Goal: Task Accomplishment & Management: Manage account settings

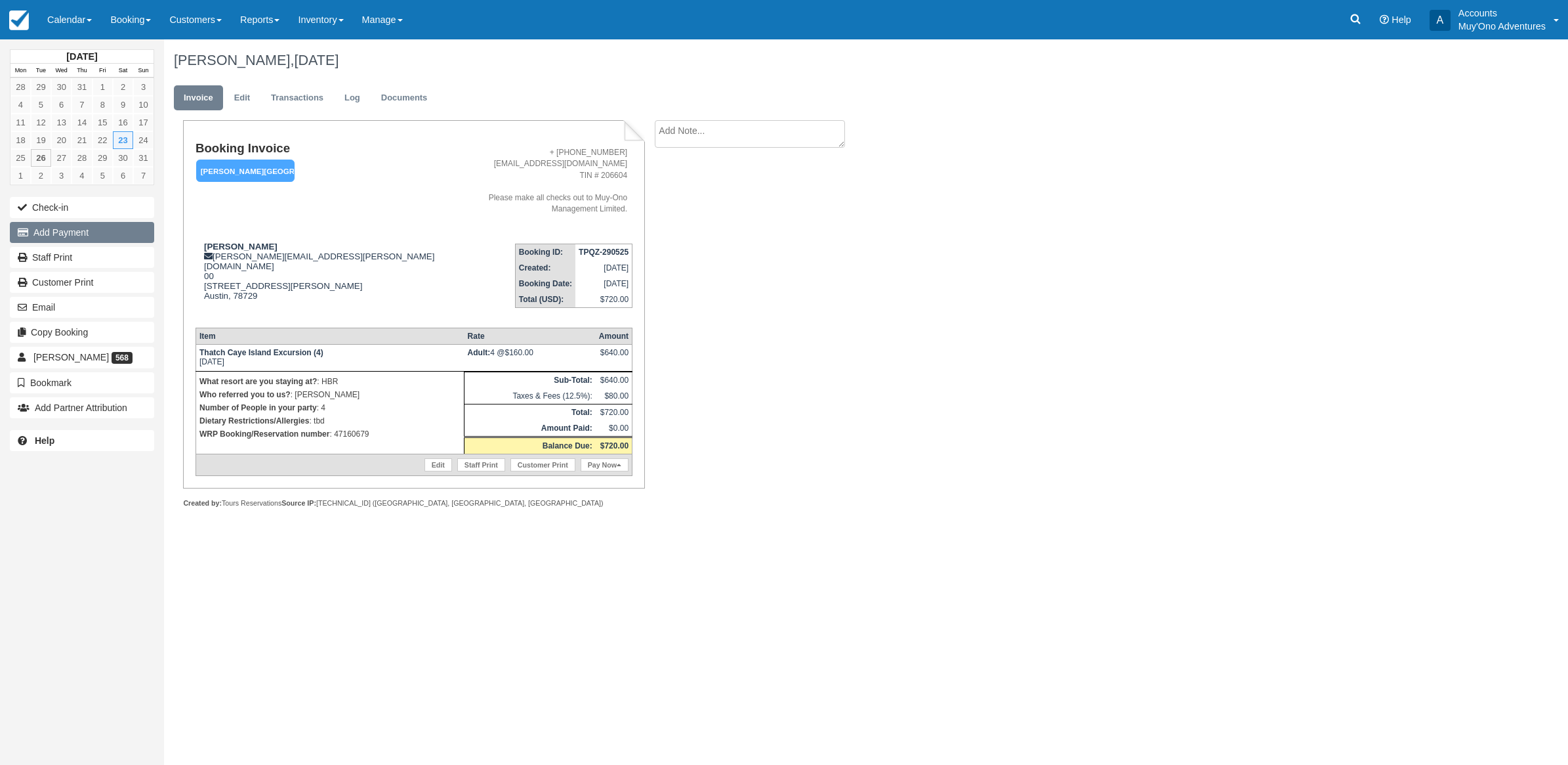
click at [54, 227] on button "Add Payment" at bounding box center [82, 232] width 144 height 21
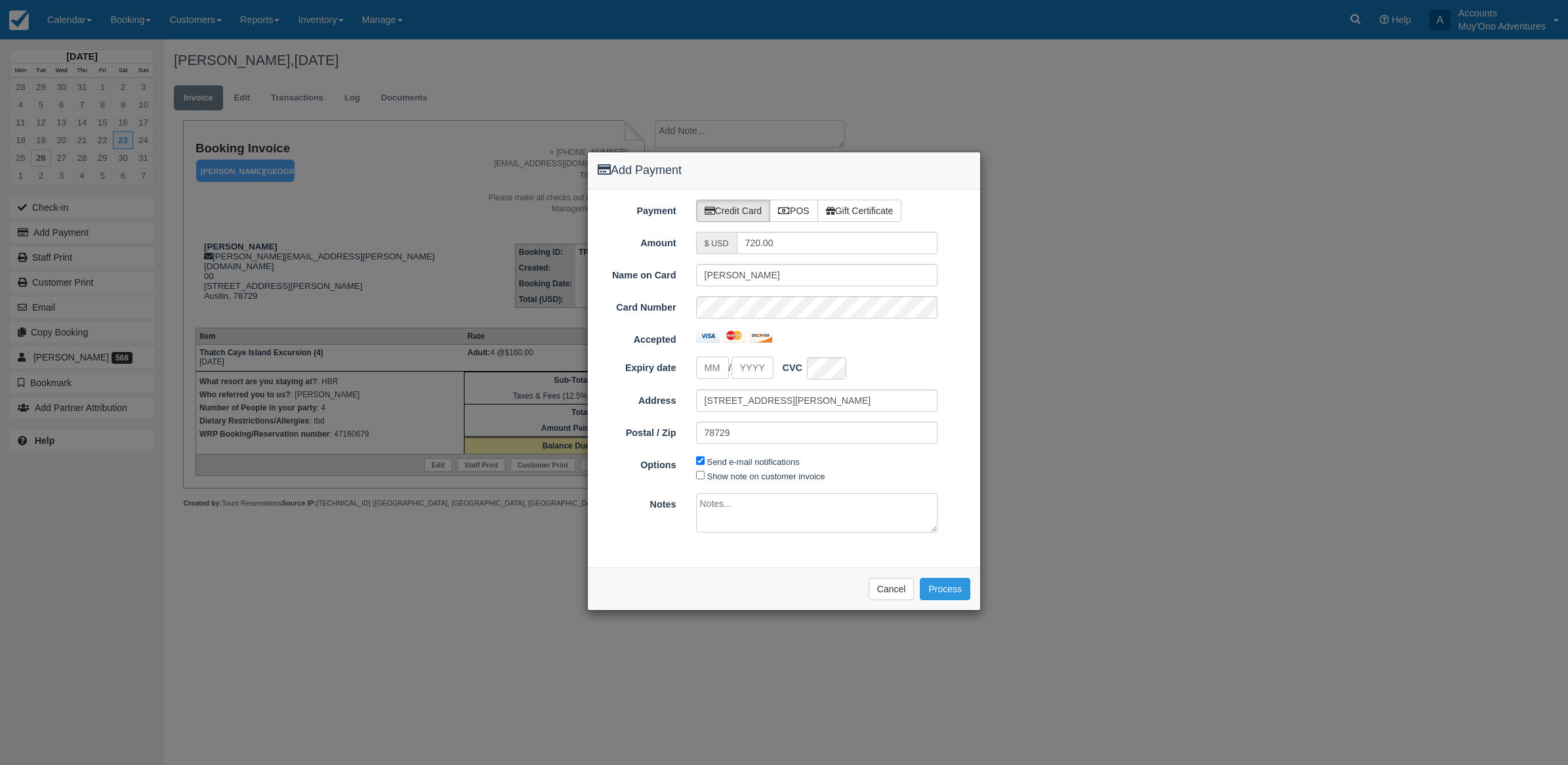
click at [1218, 178] on div "Add Payment Payment Credit Card POS Gift Certificate Amount $ USD 720.00 Name o…" at bounding box center [784, 382] width 1568 height 765
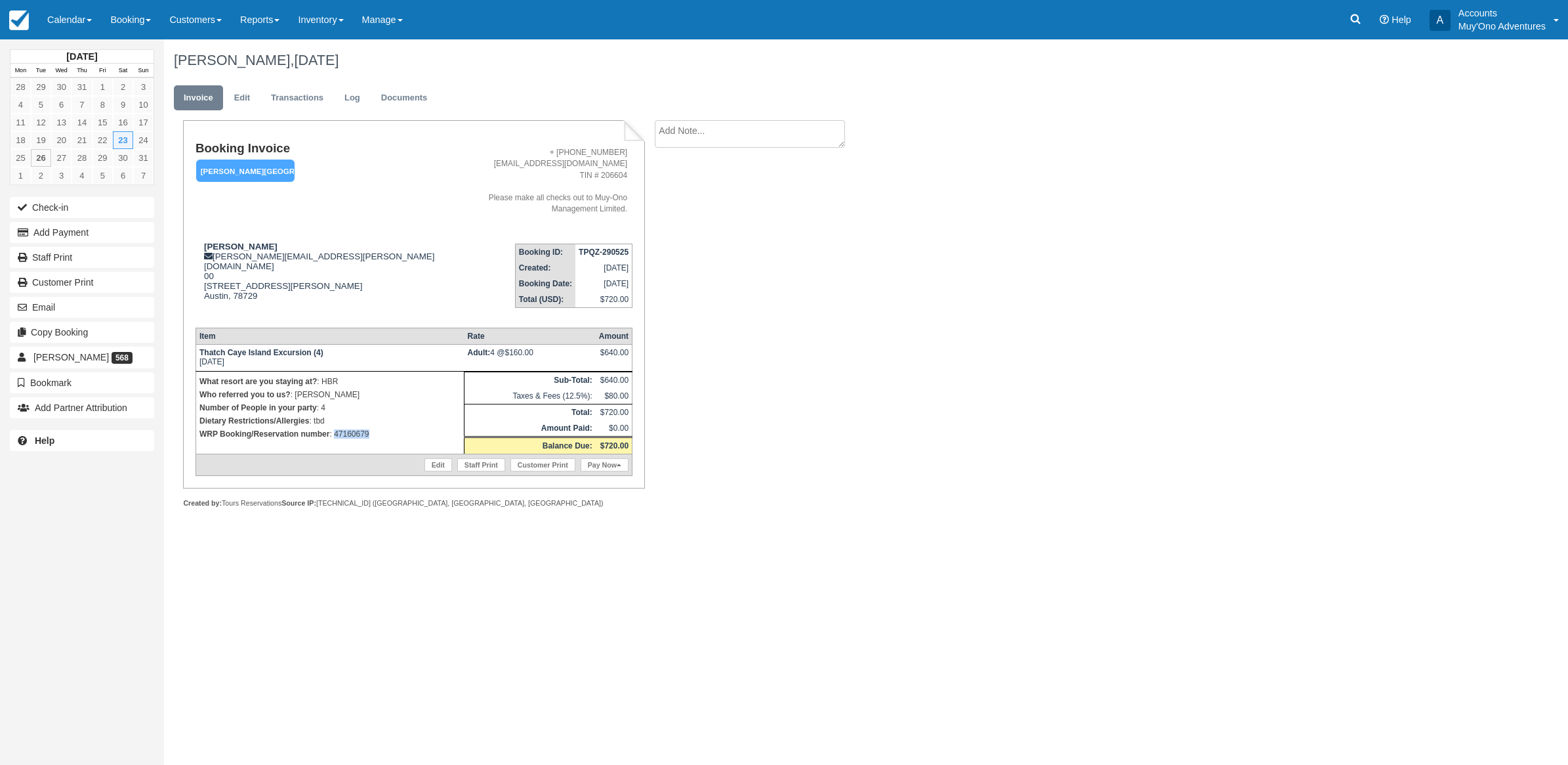
drag, startPoint x: 396, startPoint y: 408, endPoint x: 336, endPoint y: 407, distance: 60.0
click at [336, 427] on p "WRP Booking/Reservation number : 47160679" at bounding box center [330, 434] width 261 height 13
copy p "47160679"
drag, startPoint x: 389, startPoint y: 410, endPoint x: 336, endPoint y: 421, distance: 54.1
click at [336, 421] on td "What resort are you staying at? : HBR Who referred you to us? : michelle Number…" at bounding box center [329, 412] width 268 height 82
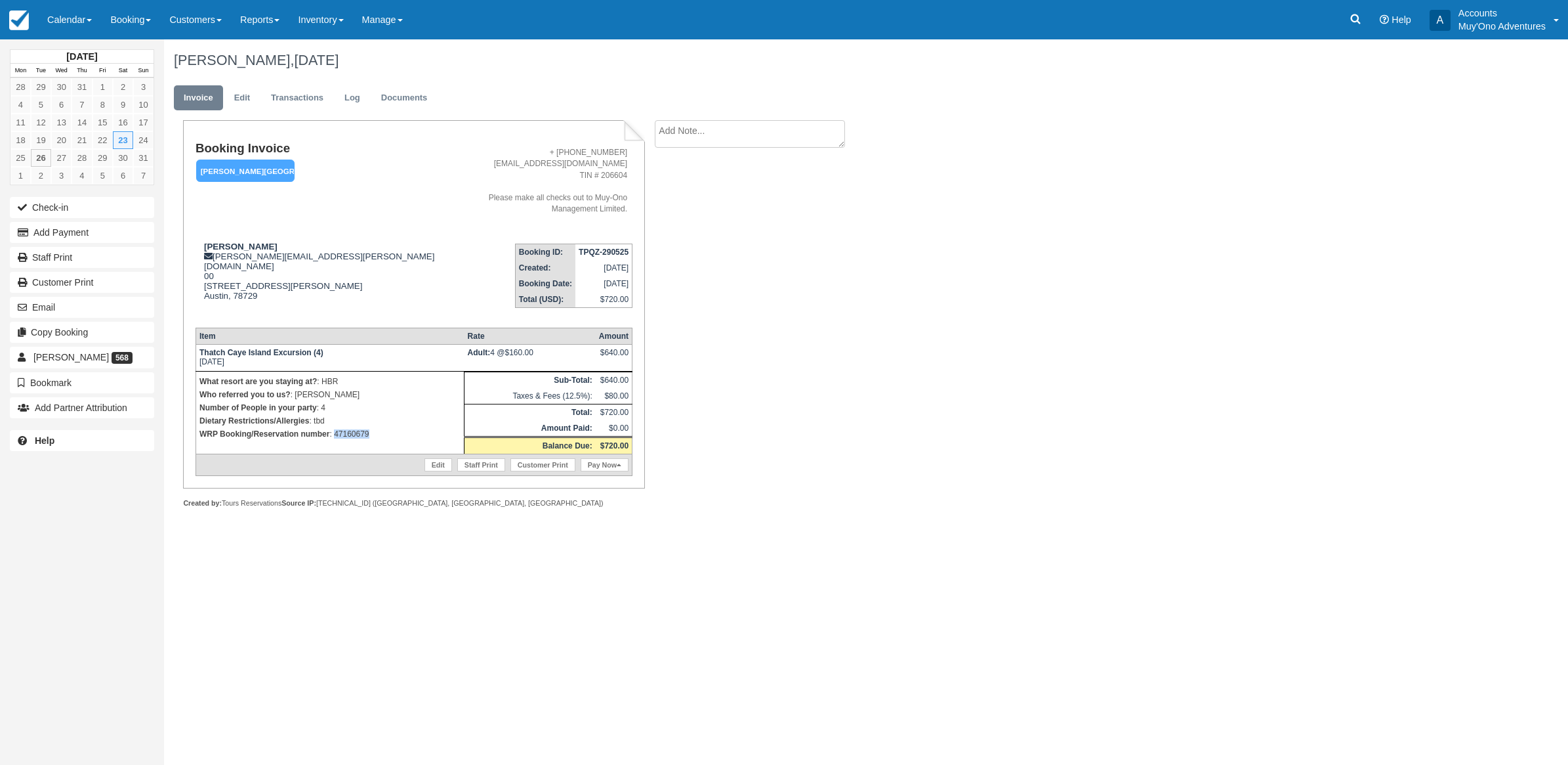
copy p "47160679"
click at [99, 240] on button "Add Payment" at bounding box center [82, 232] width 144 height 21
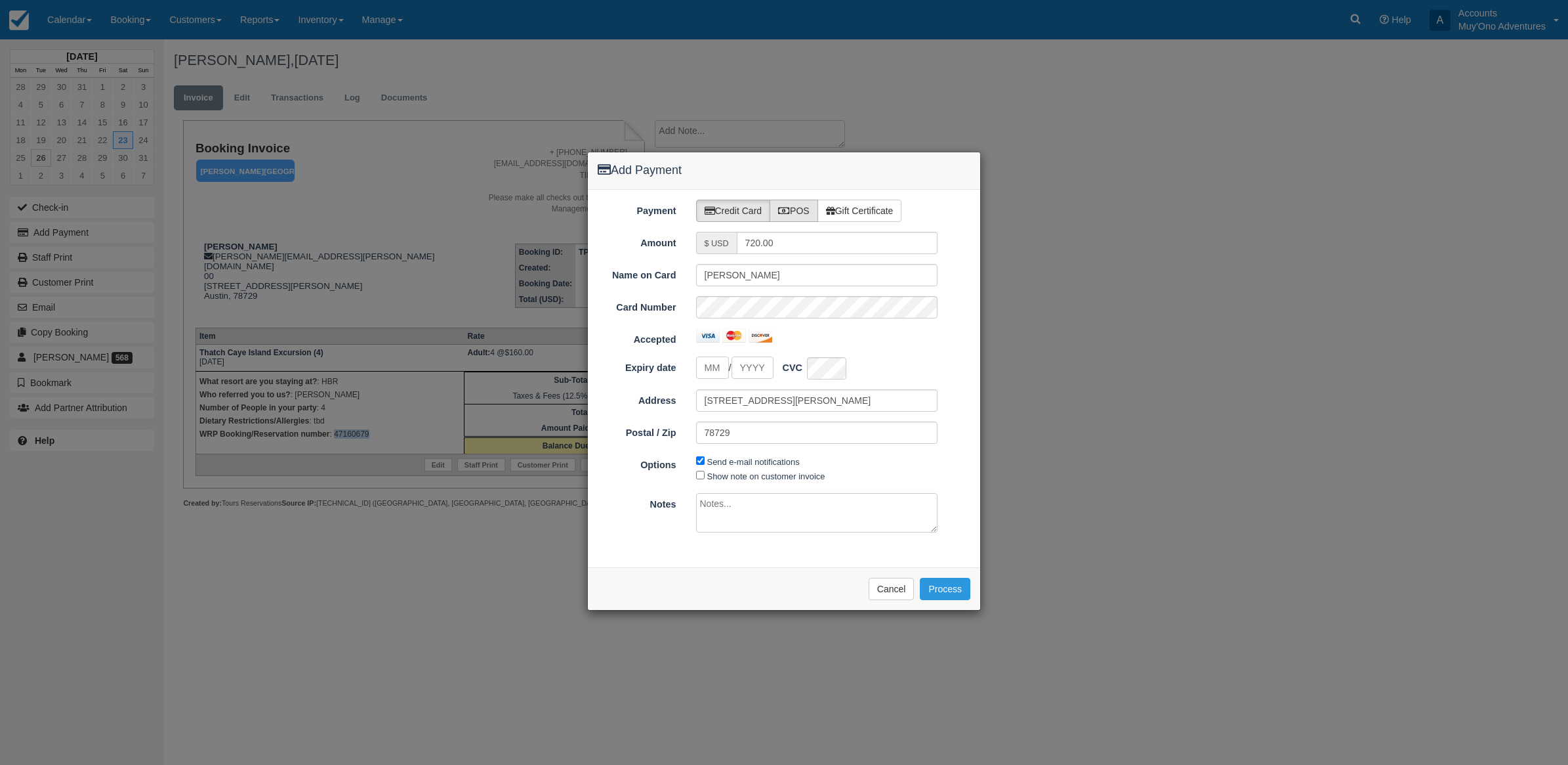
click at [805, 201] on label "POS" at bounding box center [794, 211] width 48 height 22
radio input "true"
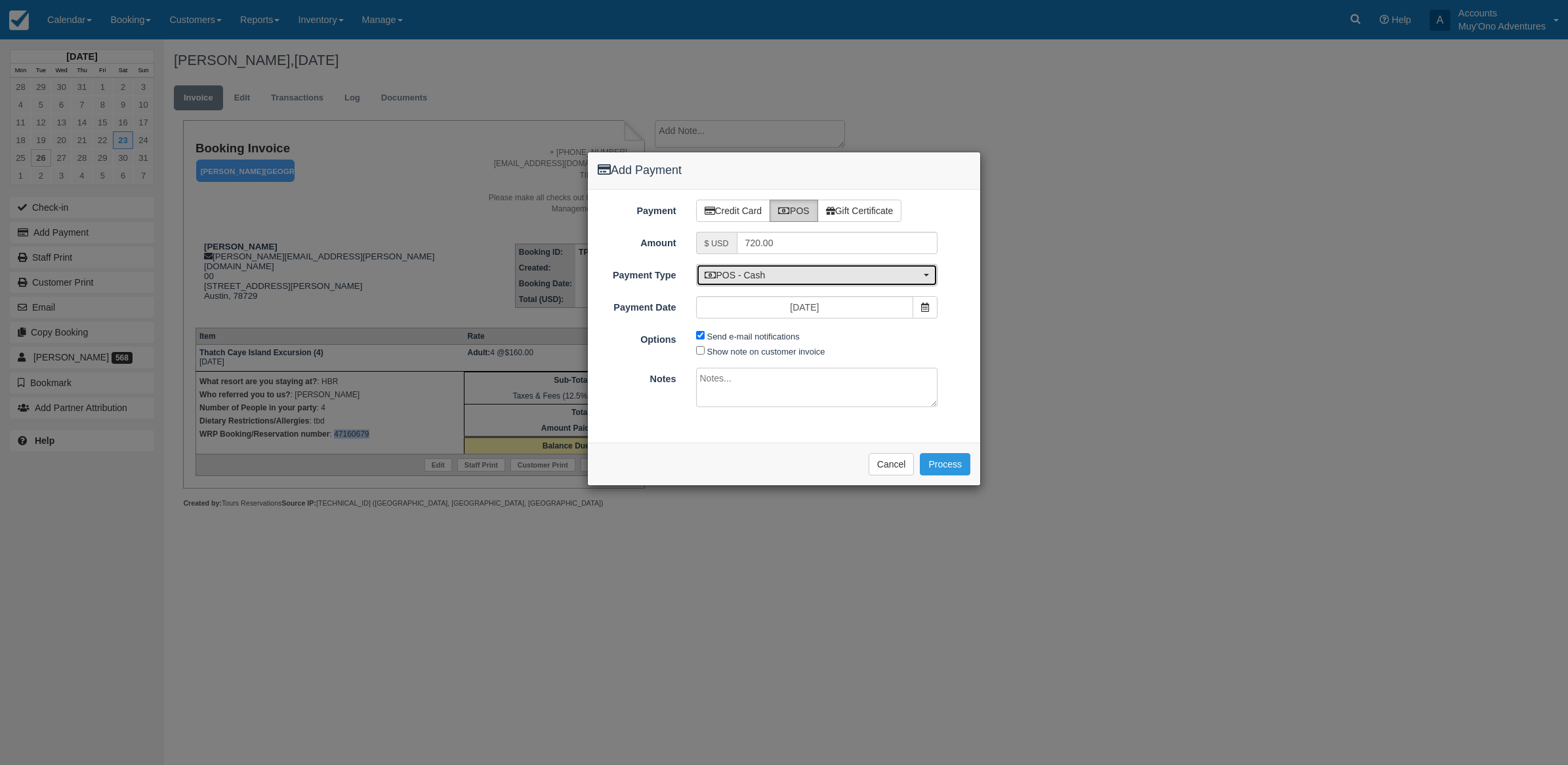
click at [760, 274] on span "POS - Cash" at bounding box center [813, 275] width 217 height 13
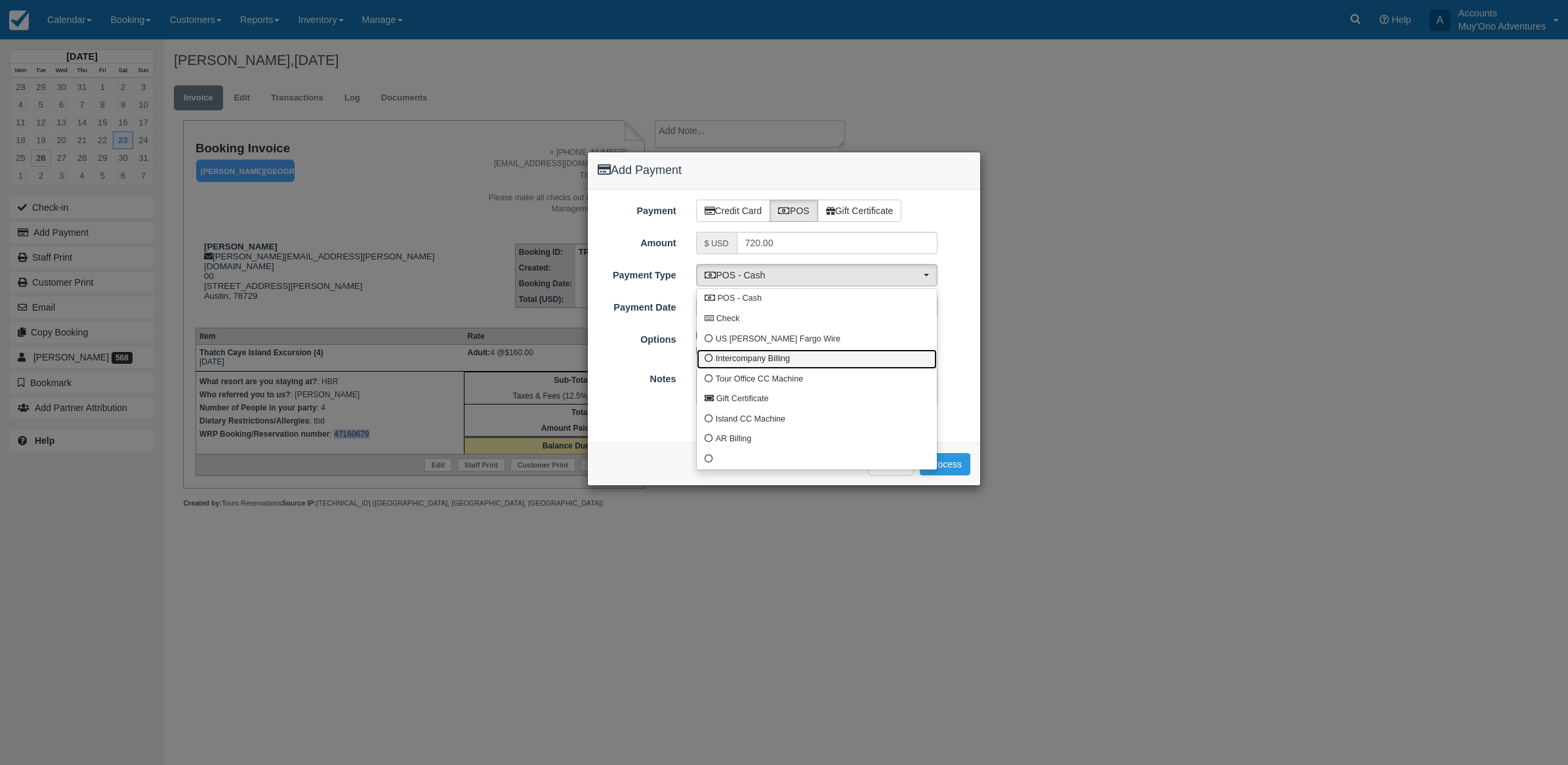
click at [737, 359] on span "Intercompany Billing" at bounding box center [753, 359] width 74 height 12
select select "custom4"
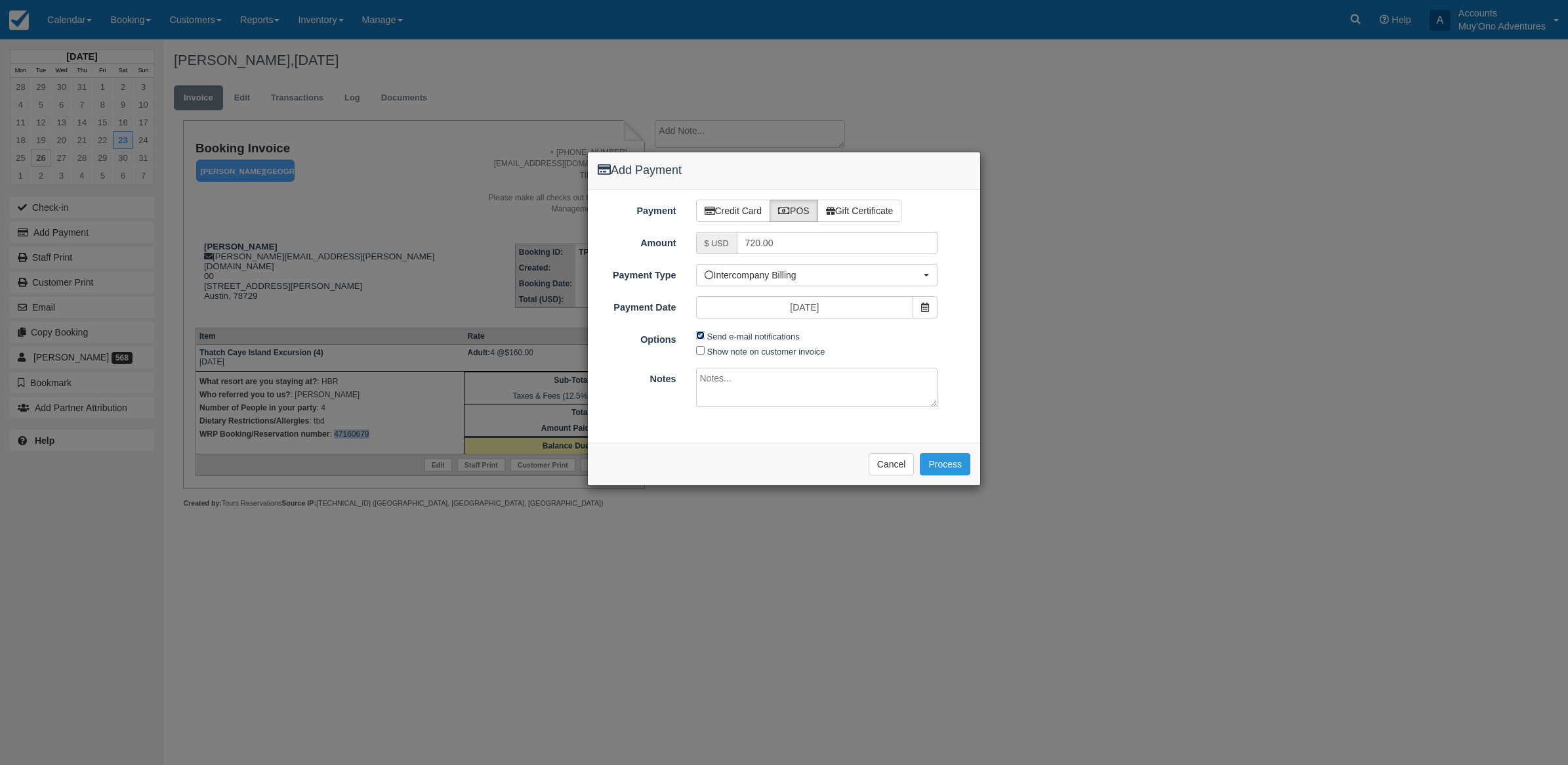
click at [702, 336] on input "Send e-mail notifications" at bounding box center [700, 334] width 8 height 8
checkbox input "false"
click at [728, 382] on textarea at bounding box center [817, 387] width 242 height 39
type textarea "Invoiced in HBR CT"
click at [957, 467] on button "Process" at bounding box center [945, 464] width 50 height 22
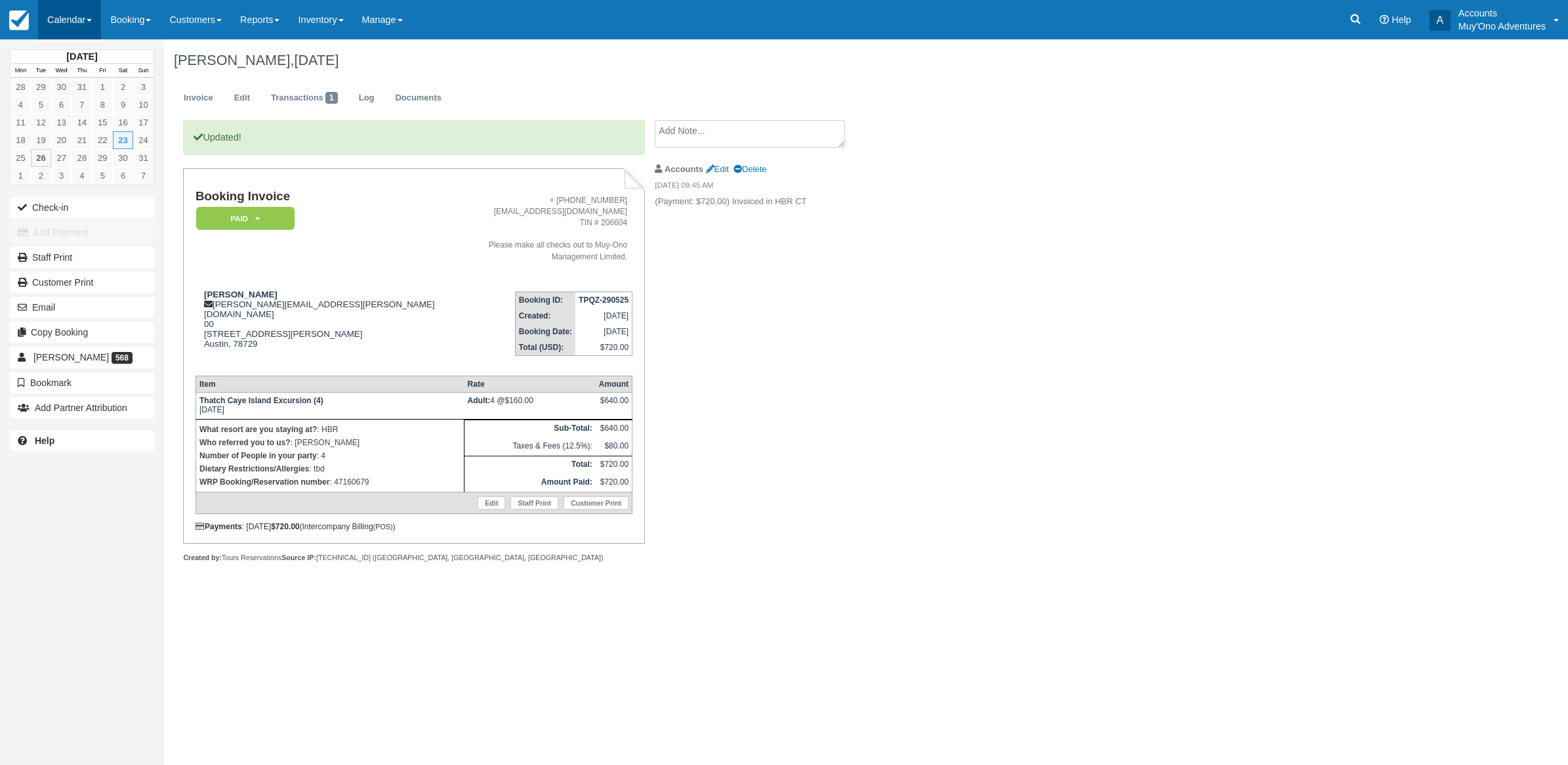
click at [65, 19] on link "Calendar" at bounding box center [69, 19] width 63 height 39
click at [79, 122] on link "Month" at bounding box center [91, 123] width 104 height 27
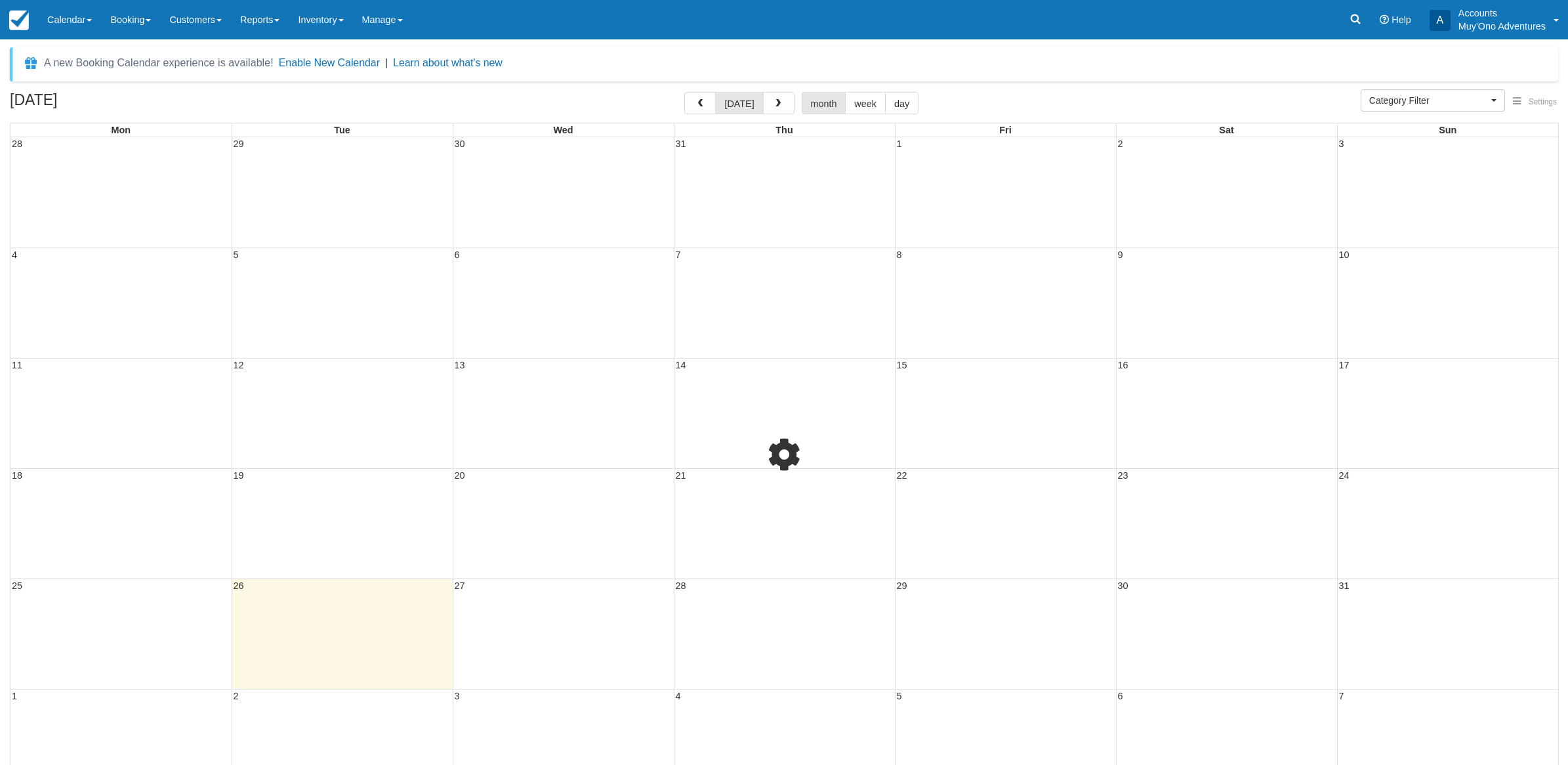
select select
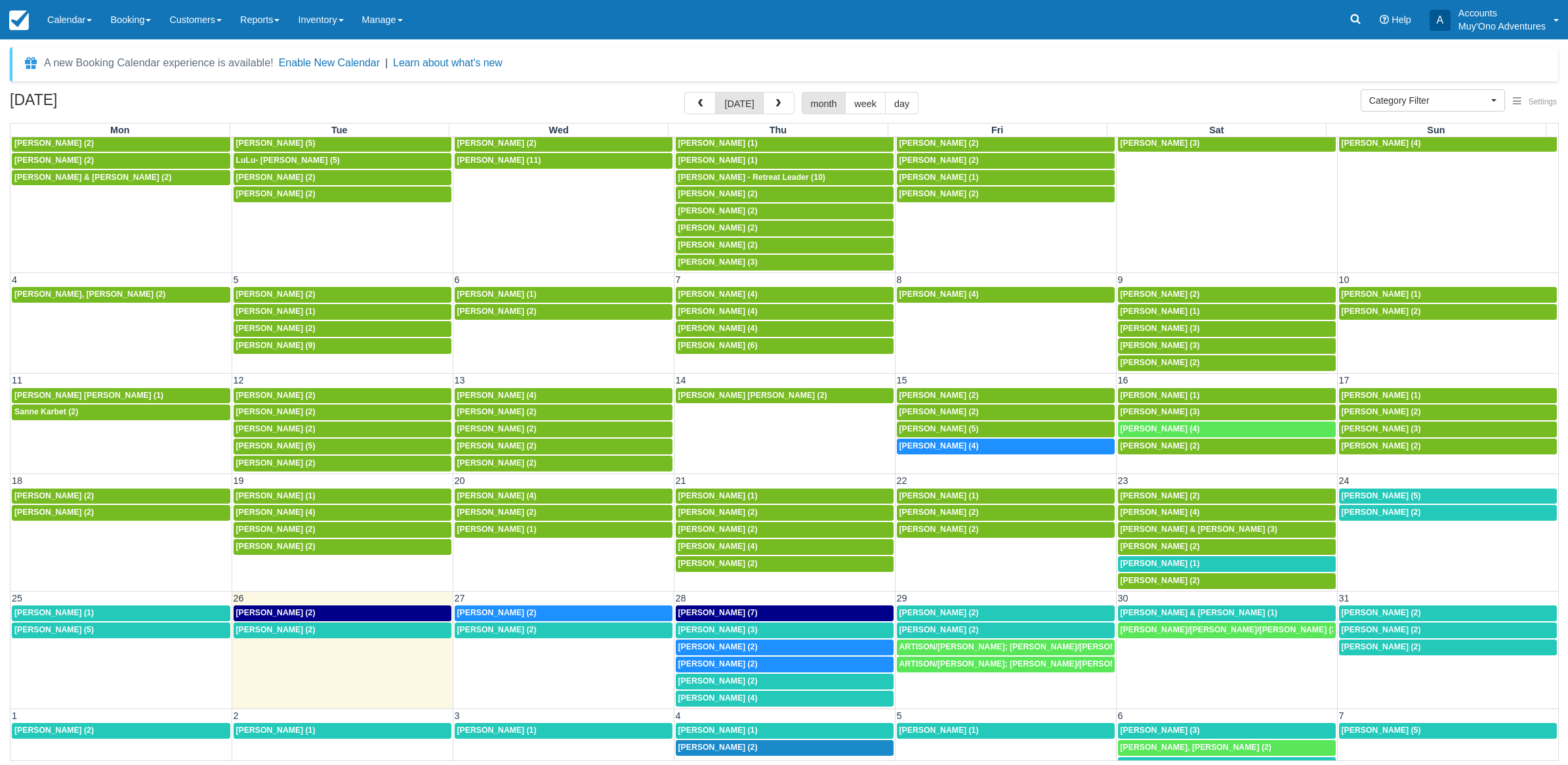
scroll to position [76, 0]
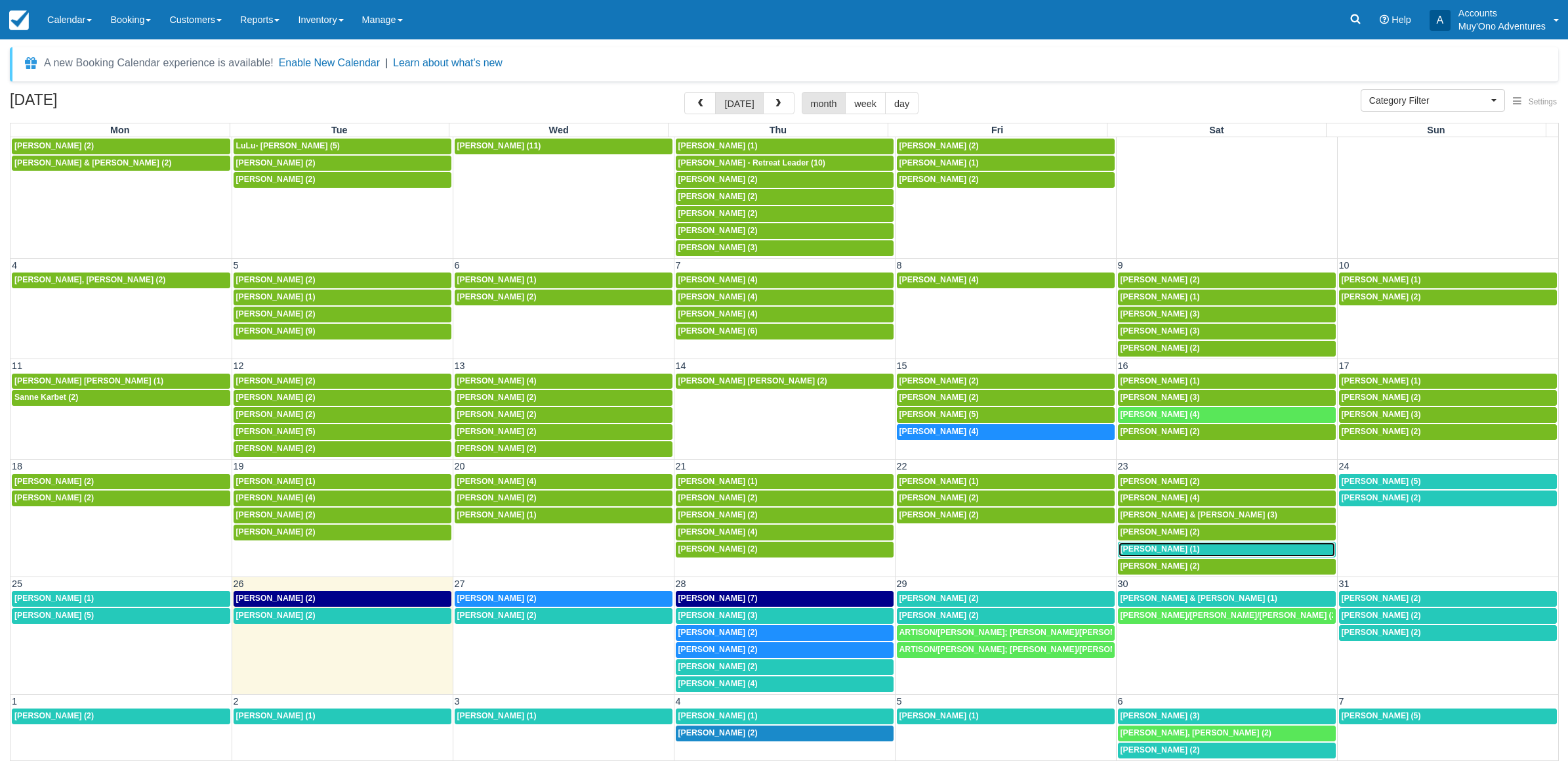
click at [1200, 541] on link "8a [PERSON_NAME] (1)" at bounding box center [1226, 549] width 218 height 16
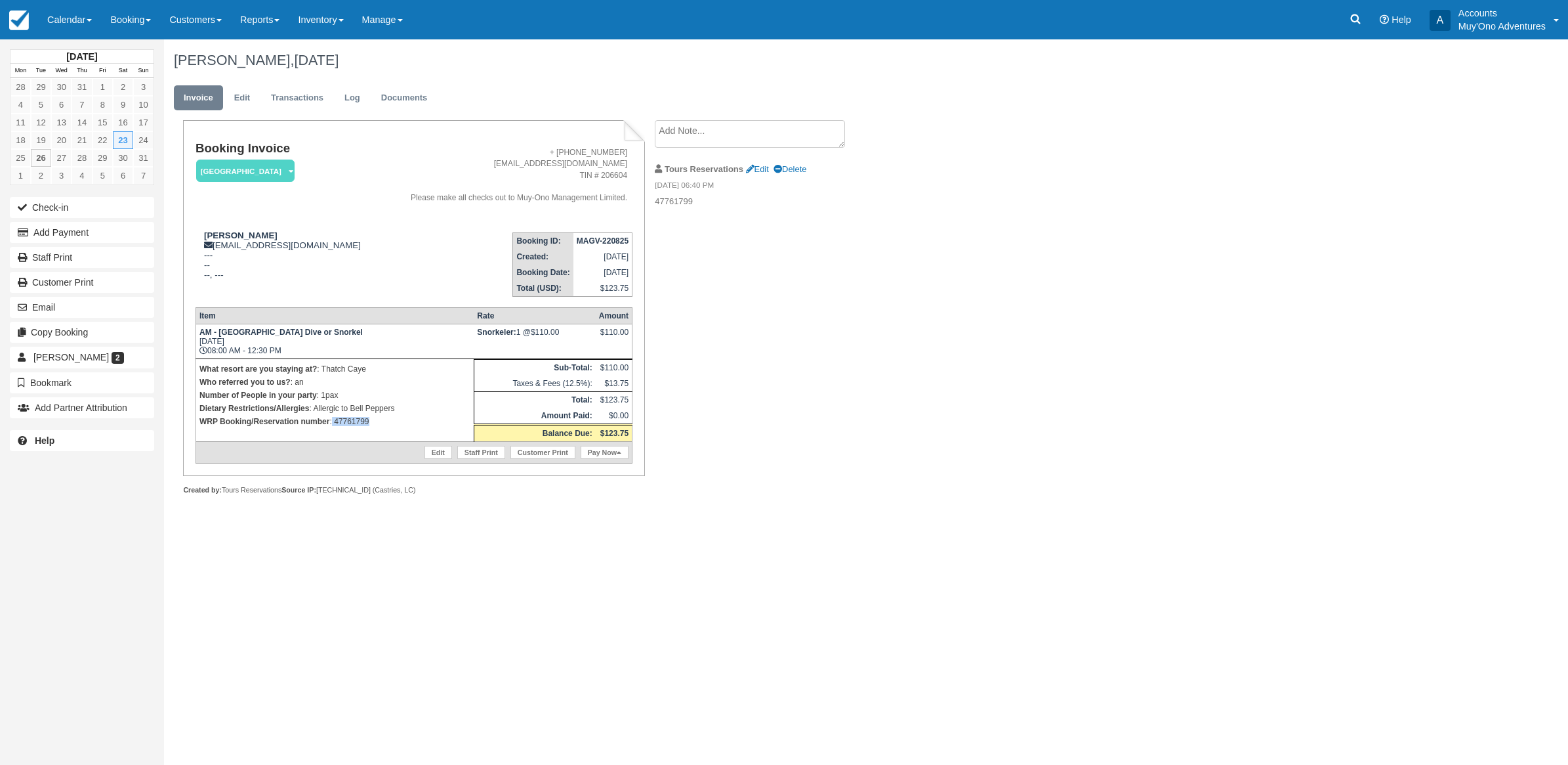
drag, startPoint x: 397, startPoint y: 432, endPoint x: 333, endPoint y: 426, distance: 64.3
click at [333, 426] on td "What resort are you staying at? : Thatch Caye Who referred you to us? : an Numb…" at bounding box center [334, 400] width 278 height 82
copy p "47761799"
click at [61, 24] on link "Calendar" at bounding box center [69, 19] width 63 height 39
click at [88, 120] on link "Month" at bounding box center [91, 123] width 104 height 27
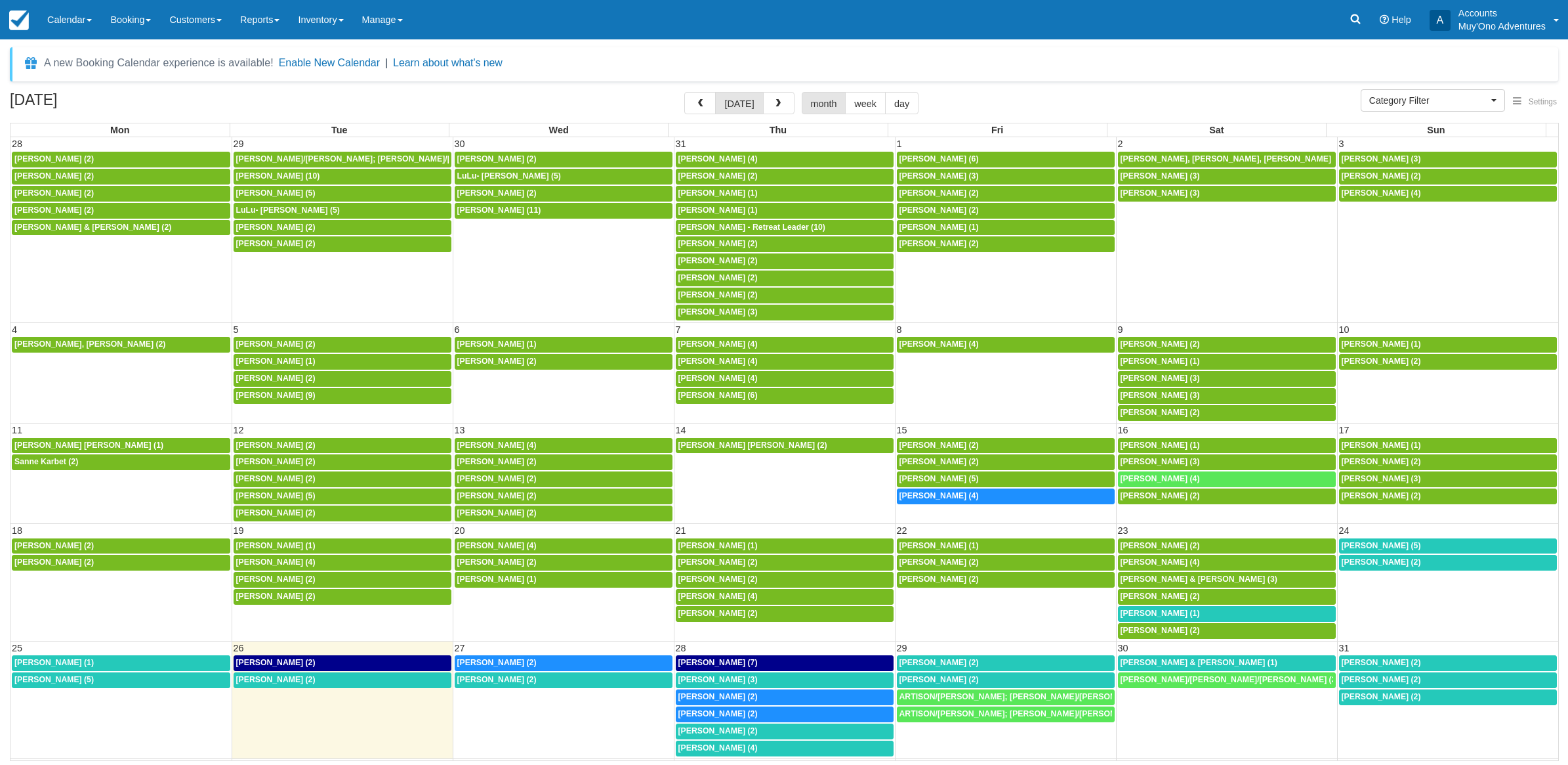
select select
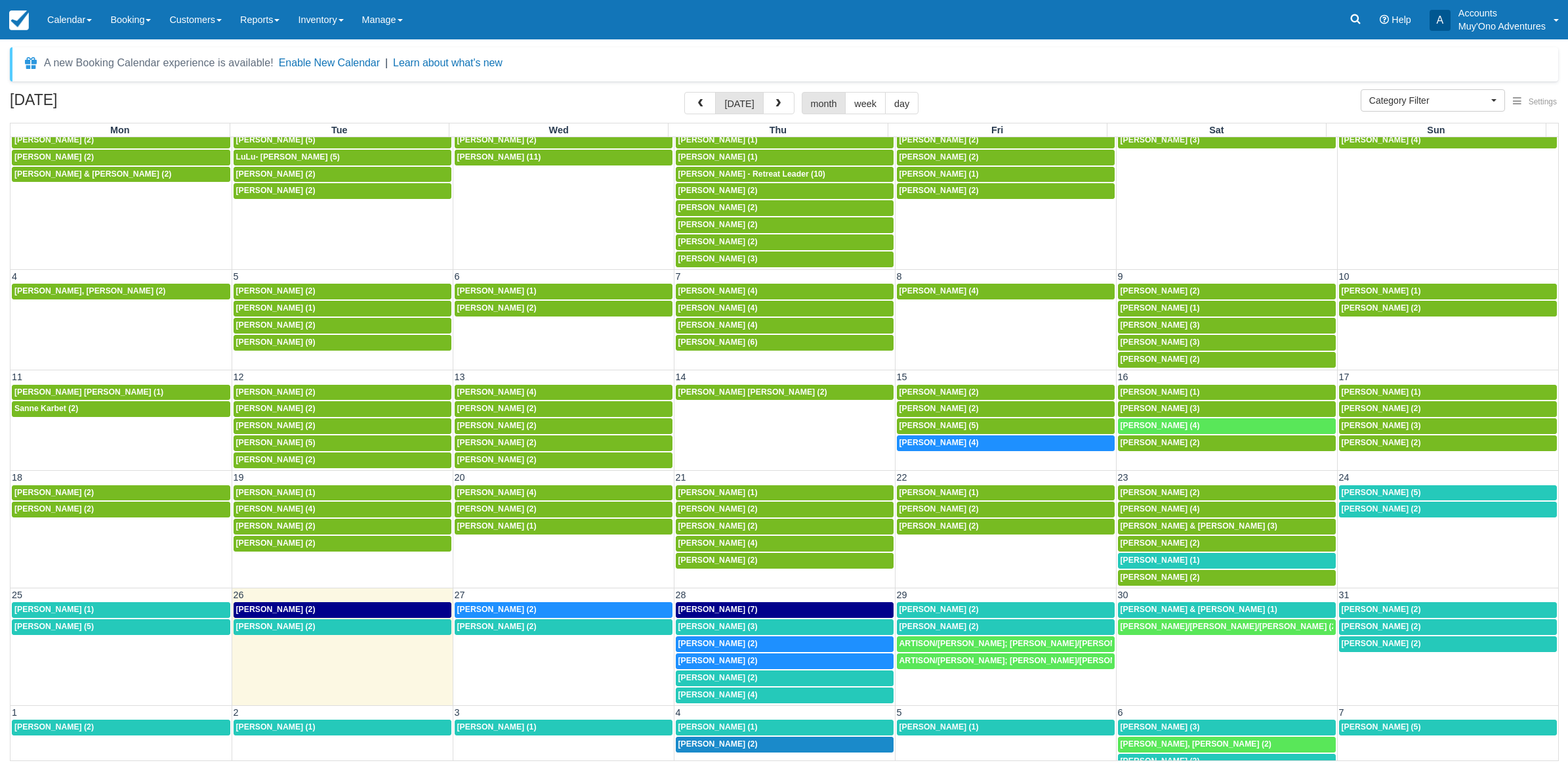
scroll to position [76, 0]
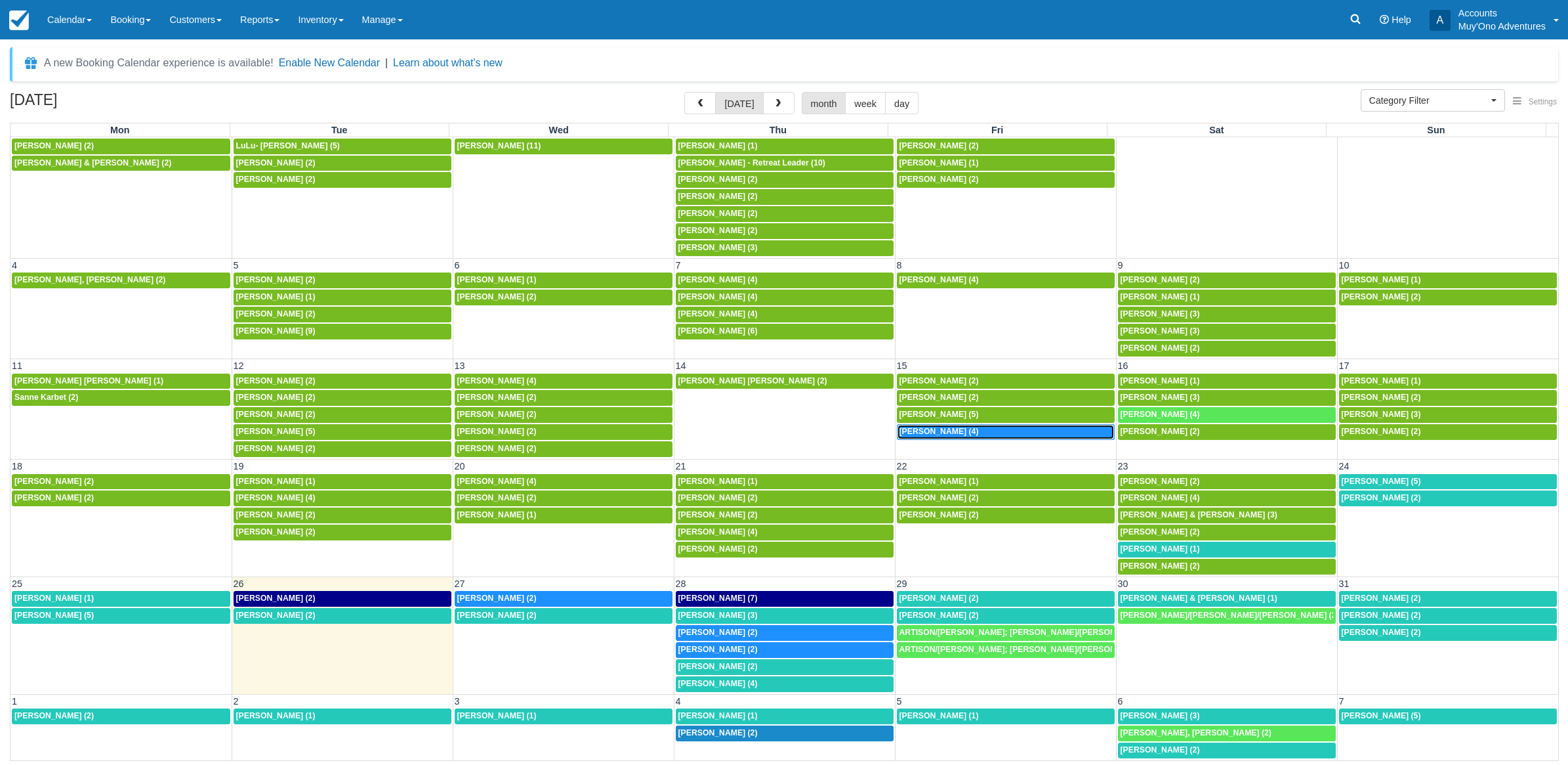
click at [1059, 427] on div "8:30a Tifanny Harris (4)" at bounding box center [1006, 432] width 212 height 10
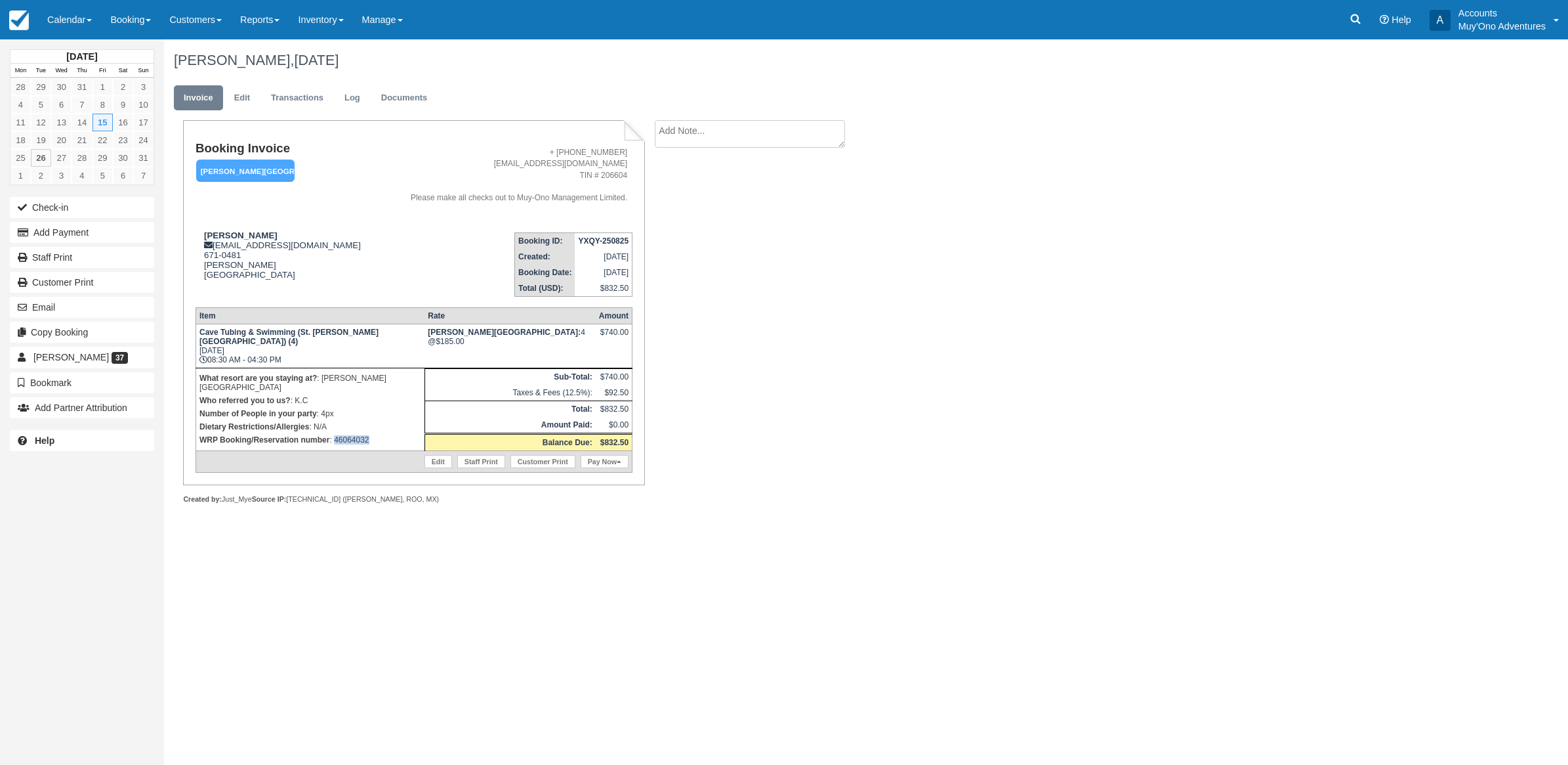
drag, startPoint x: 385, startPoint y: 427, endPoint x: 333, endPoint y: 433, distance: 52.3
click at [333, 433] on td "What resort are you staying at? : Hopkins Bay Resort Who referred you to us? : …" at bounding box center [310, 408] width 229 height 82
copy p "46064032"
click at [45, 241] on button "Add Payment" at bounding box center [82, 232] width 144 height 21
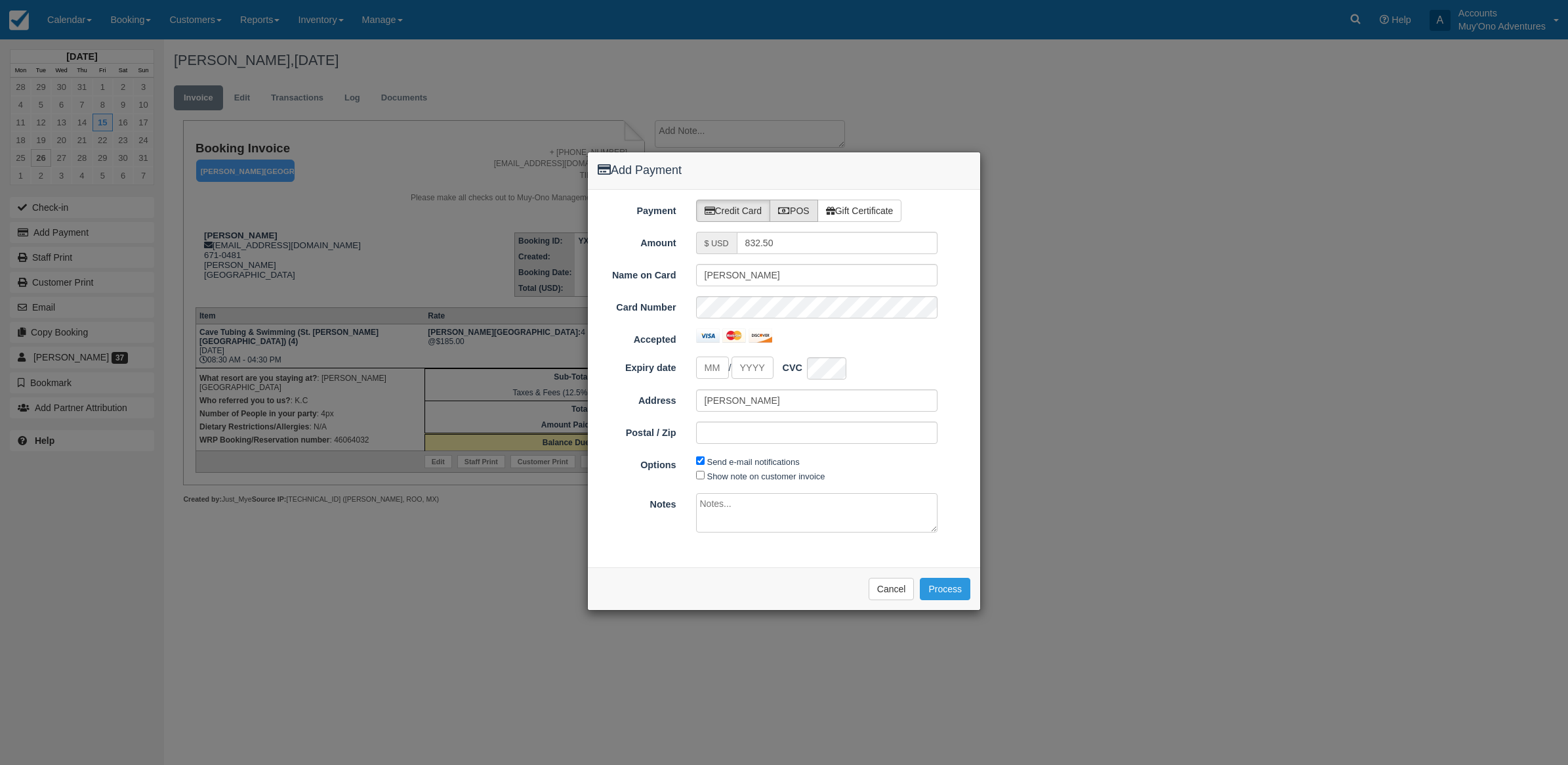
click at [814, 206] on label "POS" at bounding box center [794, 211] width 48 height 22
radio input "true"
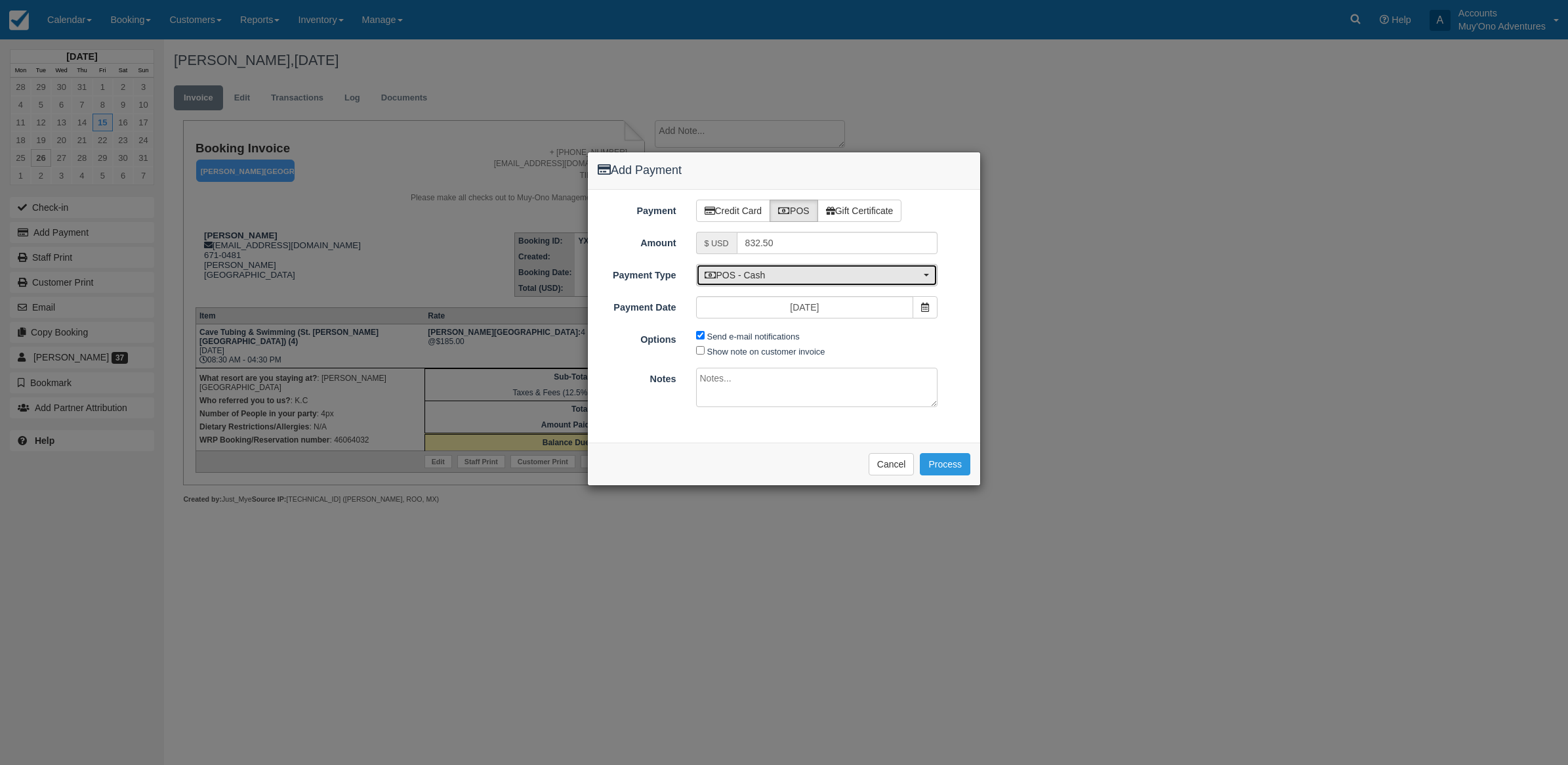
click at [791, 277] on span "POS - Cash" at bounding box center [813, 275] width 217 height 13
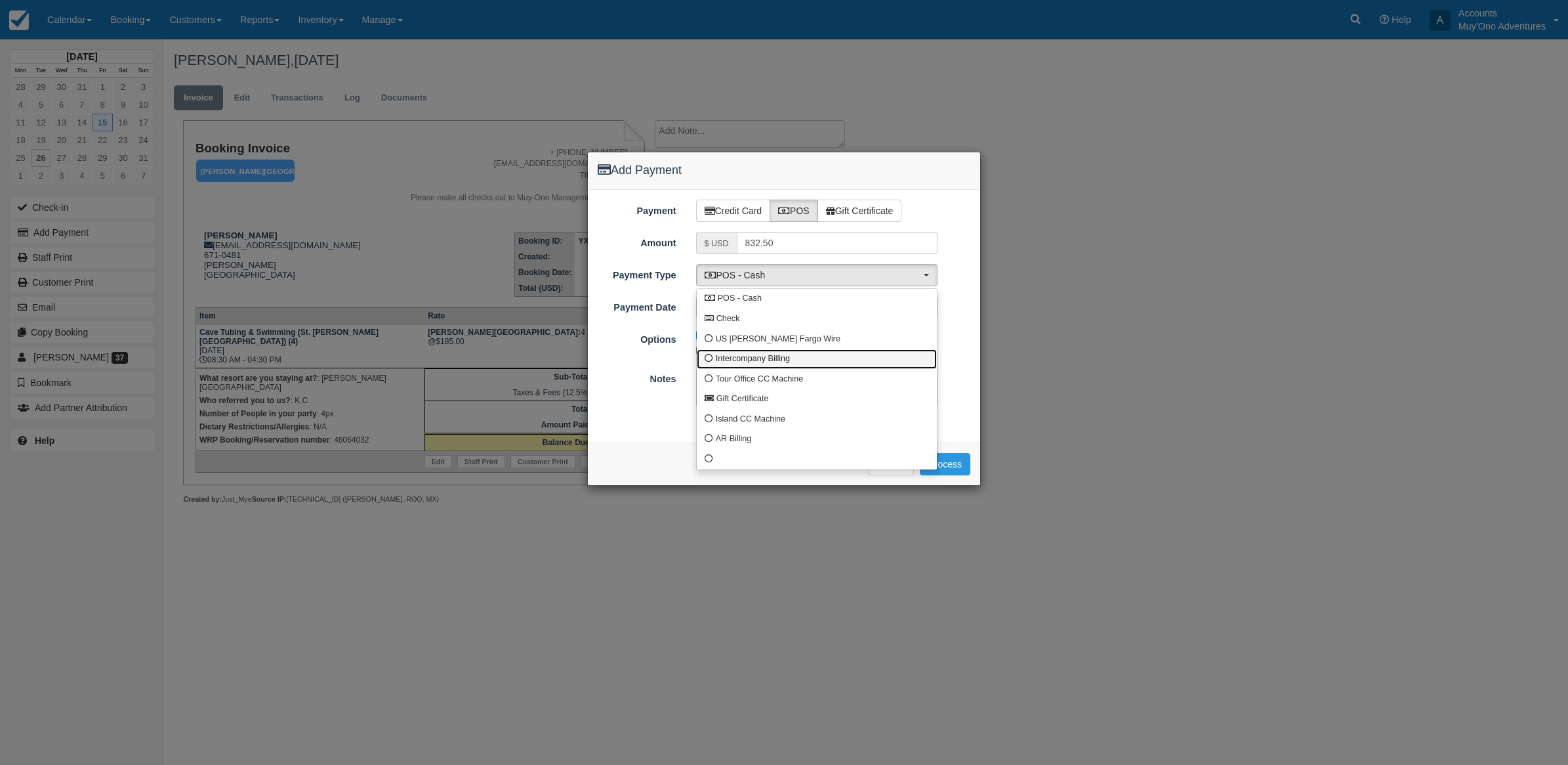
click at [759, 363] on span "Intercompany Billing" at bounding box center [753, 359] width 74 height 12
select select "custom4"
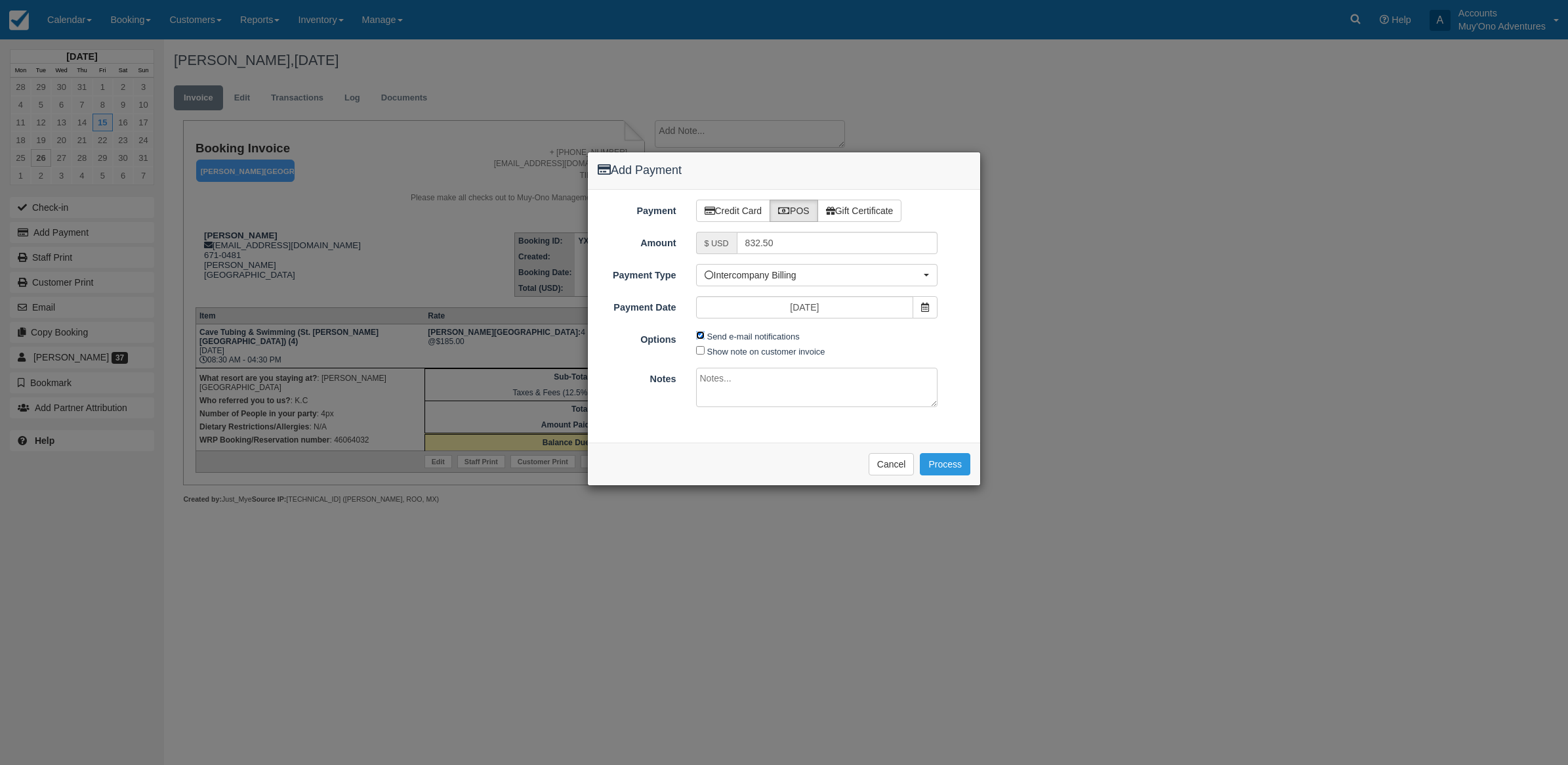
click at [700, 336] on input "Send e-mail notifications" at bounding box center [700, 334] width 8 height 8
checkbox input "false"
click at [726, 382] on textarea at bounding box center [817, 387] width 242 height 39
type textarea "Invoiced in HBR CT"
click at [958, 466] on button "Process" at bounding box center [945, 464] width 50 height 22
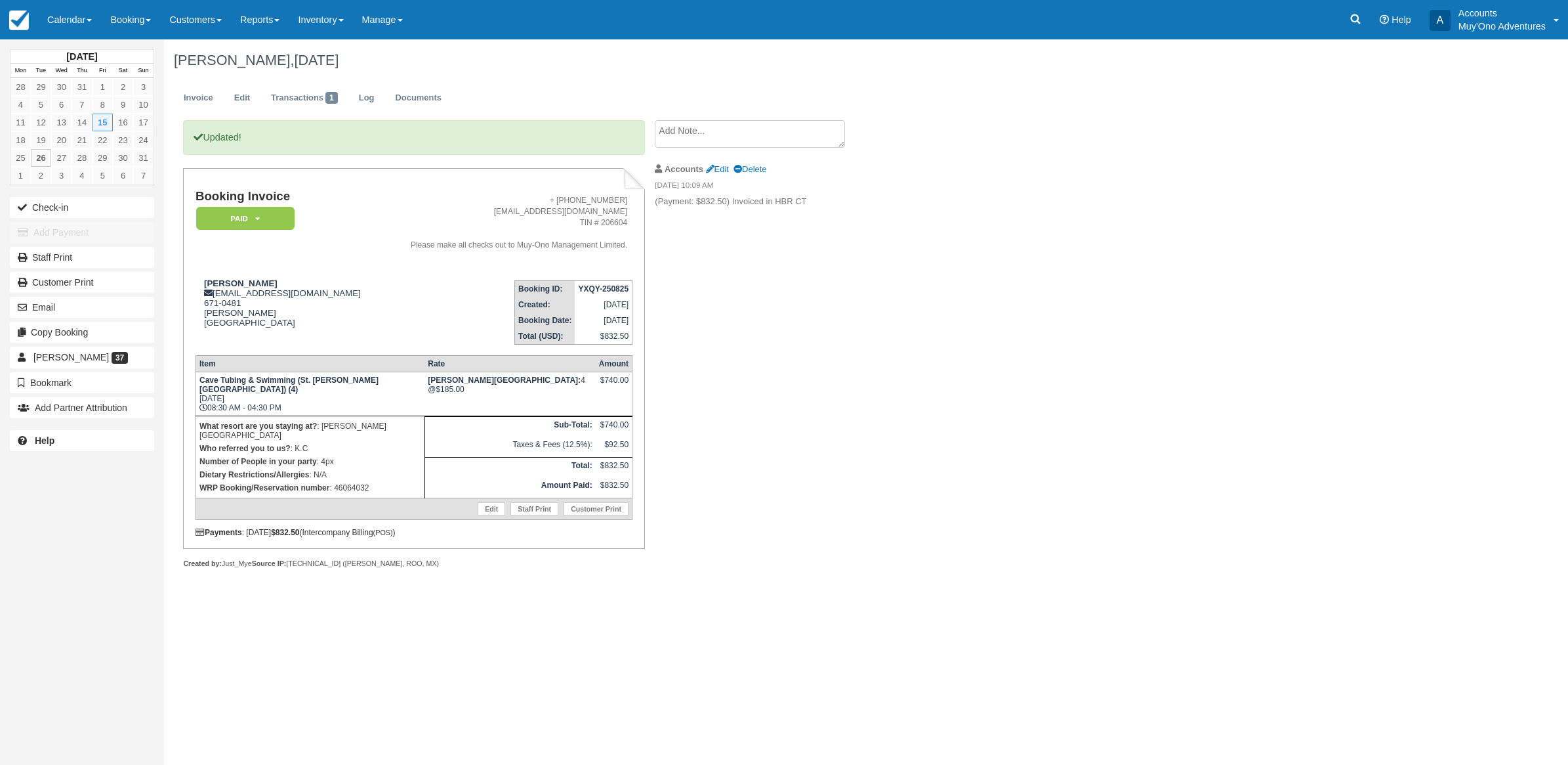
drag, startPoint x: 1380, startPoint y: 65, endPoint x: 1297, endPoint y: 174, distance: 137.0
click at [1297, 174] on div "[DATE] Mon Tue Wed Thu Fri Sat Sun 28 29 30 31 1 2 3 4 5 6 7 8 9 10 11 12 13 14…" at bounding box center [784, 402] width 1568 height 726
drag, startPoint x: 1297, startPoint y: 174, endPoint x: 1224, endPoint y: 178, distance: 73.1
click at [1224, 178] on div "Tifanny Harris, August 15 2025 Invoice Edit Transactions 1 Log Documents Update…" at bounding box center [752, 318] width 1177 height 557
click at [1150, 14] on div "Menu Calendar Customer Inventory Month Week Day Booking Daily Manifest Daily Li…" at bounding box center [784, 19] width 1568 height 39
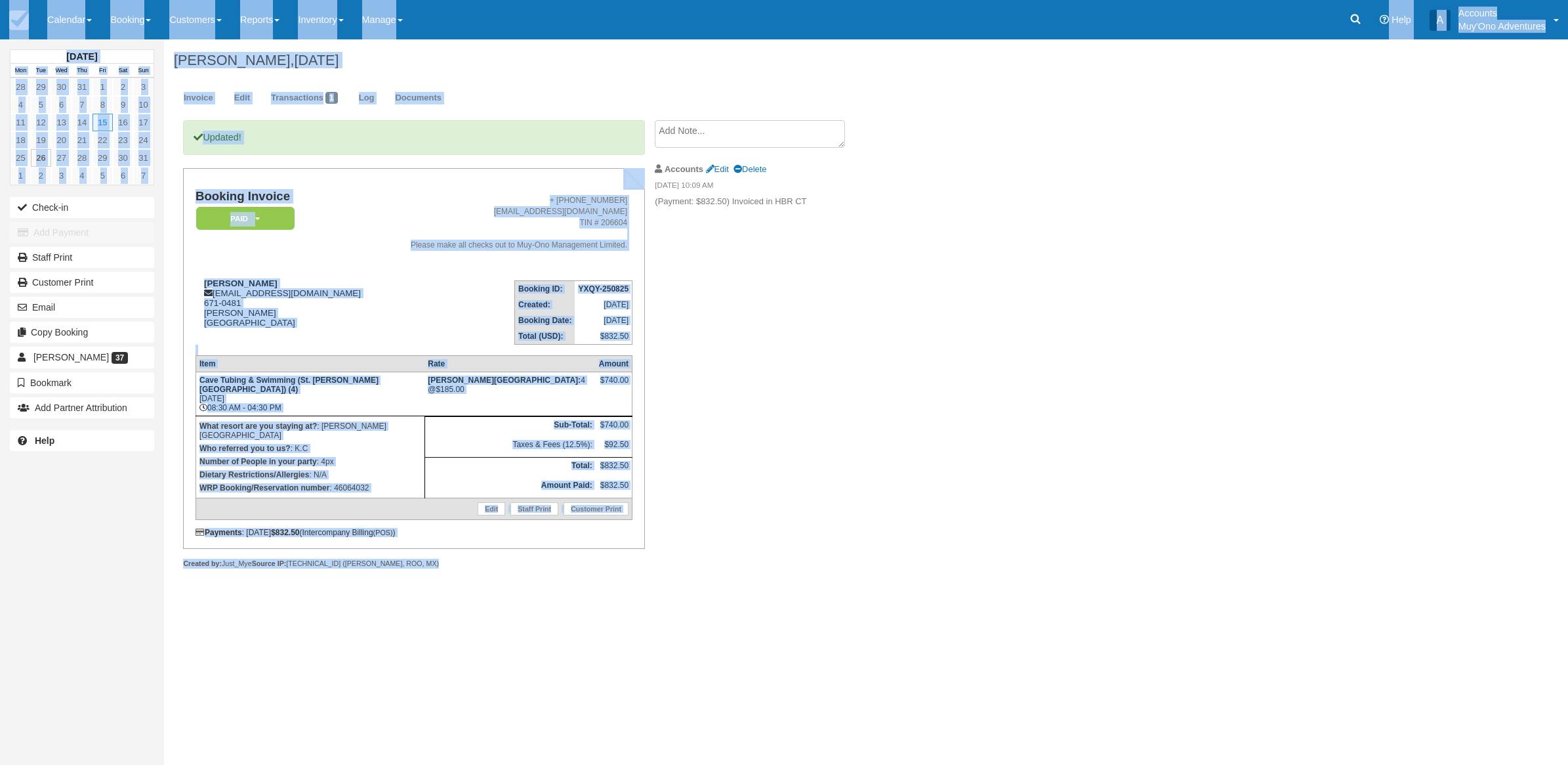
drag, startPoint x: 1010, startPoint y: 15, endPoint x: 1178, endPoint y: 157, distance: 220.0
click at [1178, 157] on body "Menu Calendar Customer Inventory Month Week Day Booking Daily Manifest Daily Li…" at bounding box center [784, 382] width 1568 height 765
click at [1154, 299] on div "Tifanny Harris, August 15 2025 Invoice Edit Transactions 1 Log Documents Update…" at bounding box center [752, 318] width 1177 height 557
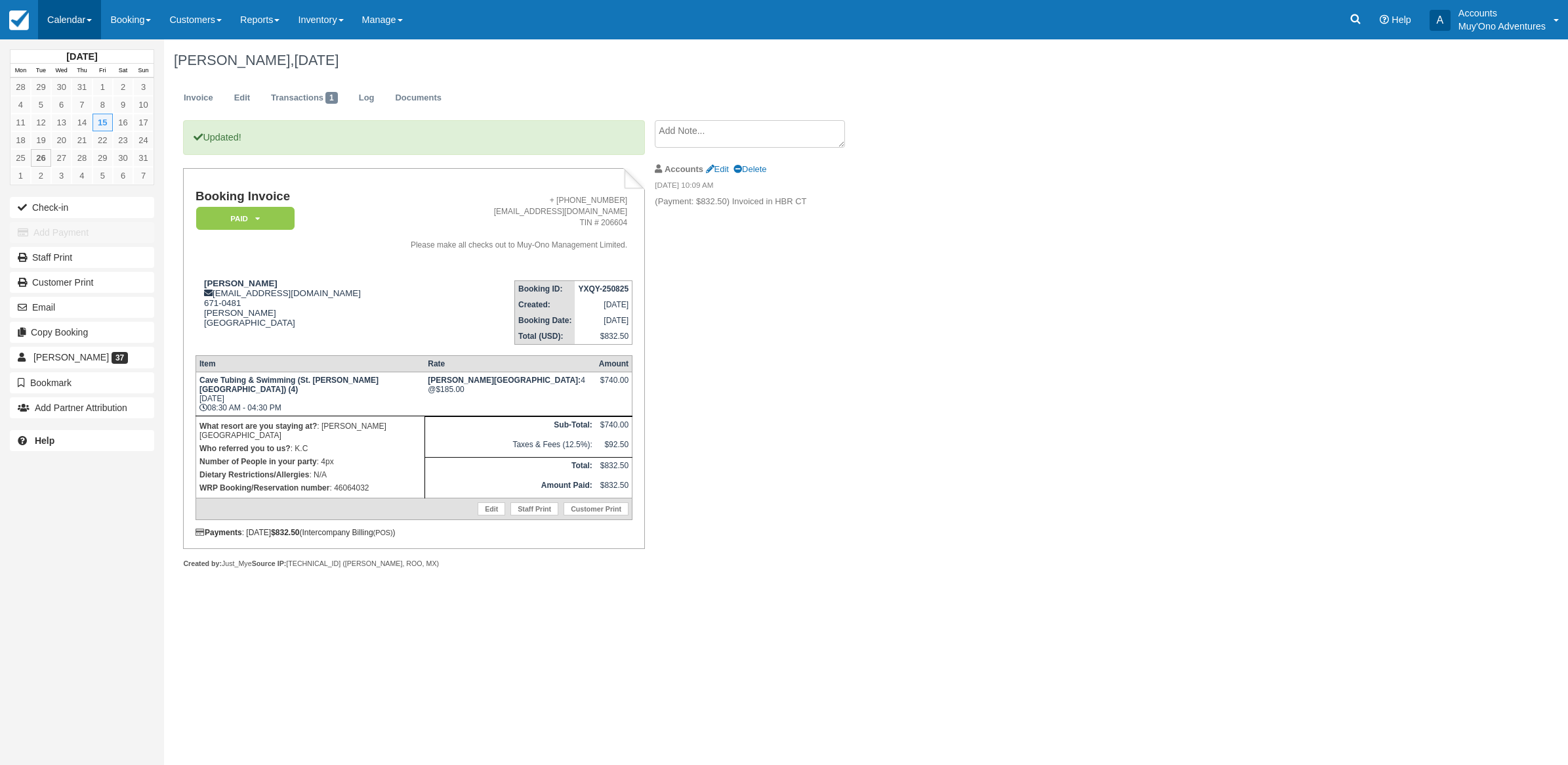
click at [63, 21] on link "Calendar" at bounding box center [69, 19] width 63 height 39
drag, startPoint x: 104, startPoint y: 113, endPoint x: 102, endPoint y: 105, distance: 8.2
click at [102, 111] on link "Month" at bounding box center [91, 123] width 104 height 27
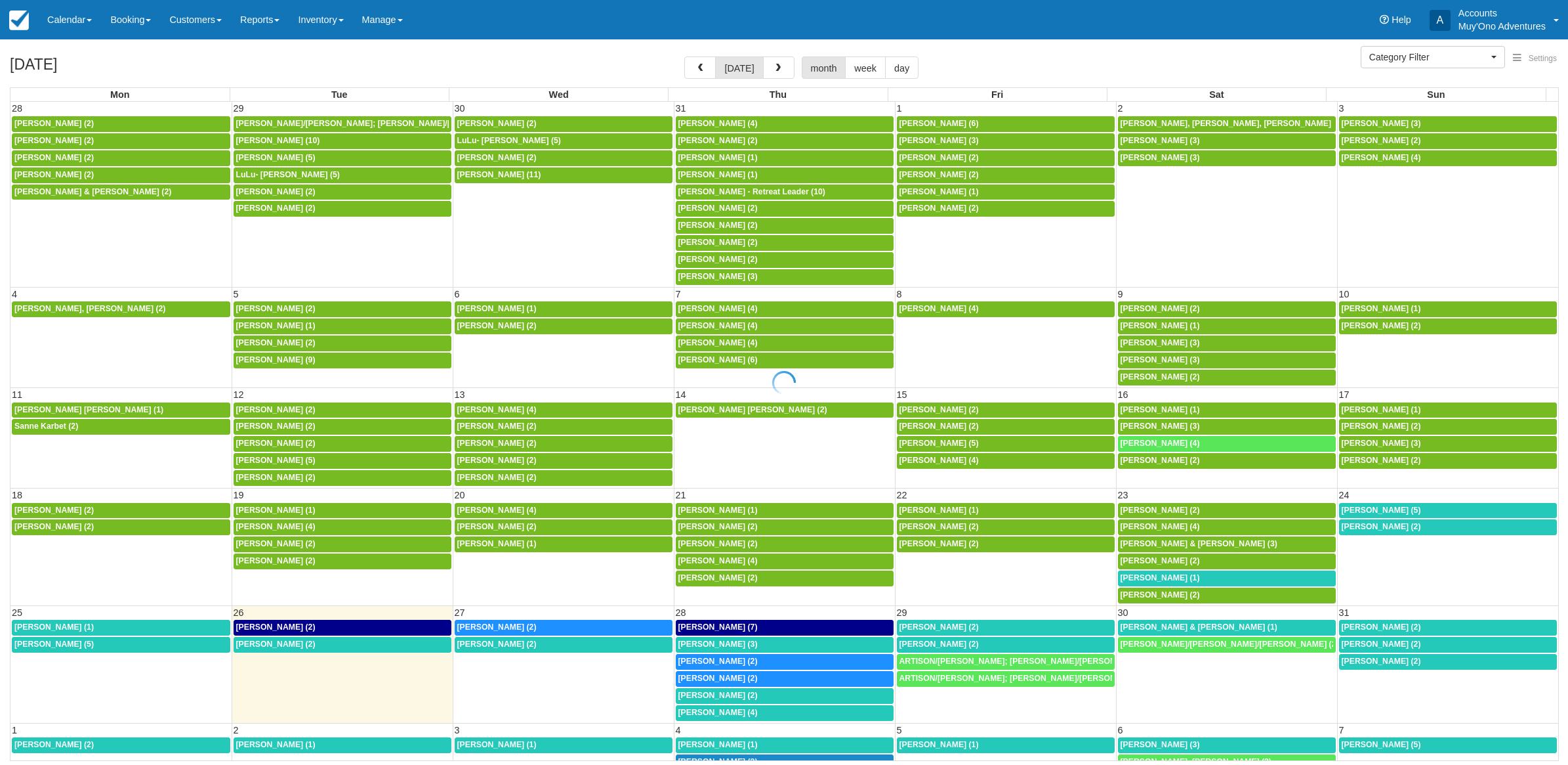
select select
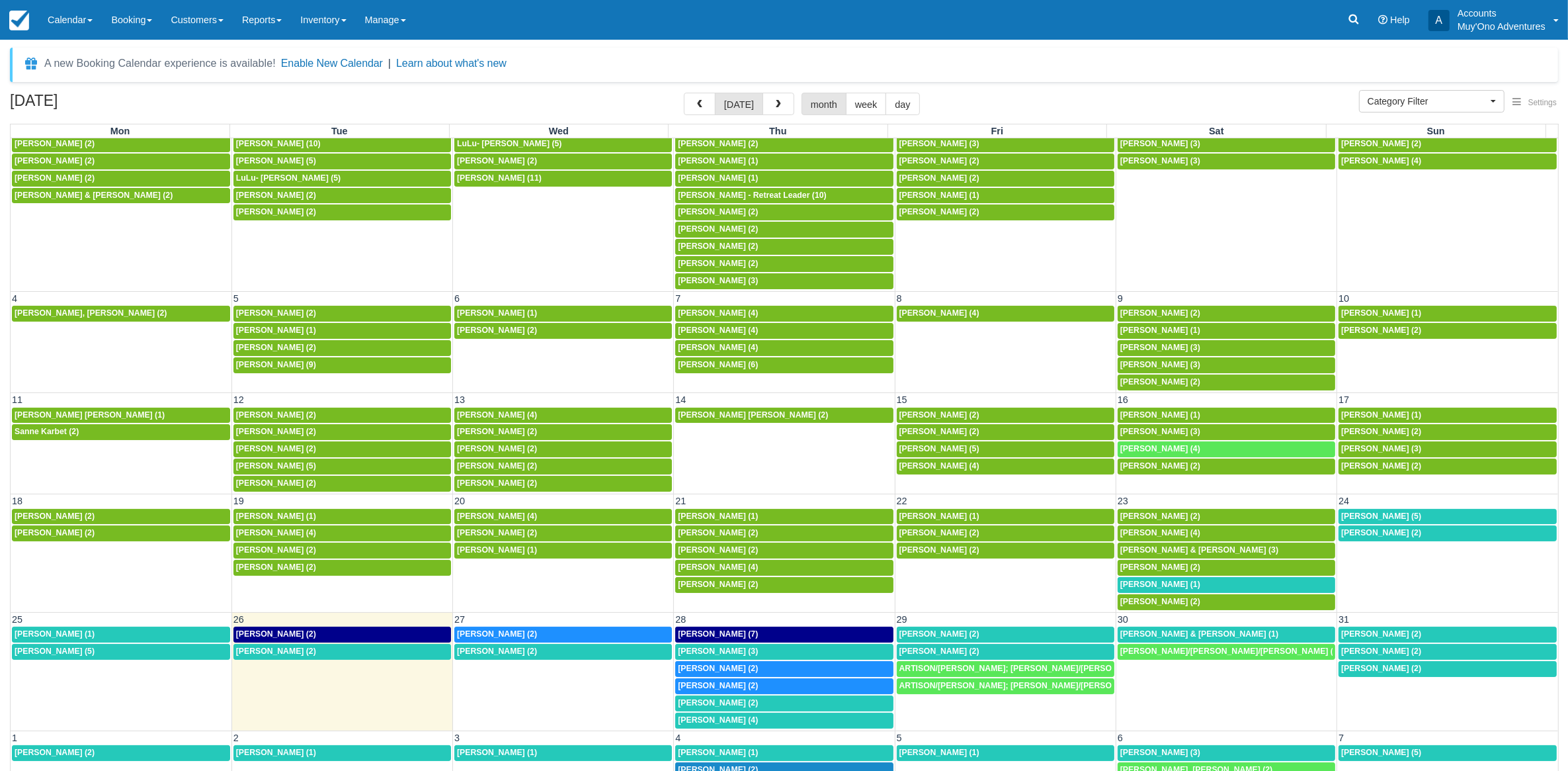
scroll to position [51, 0]
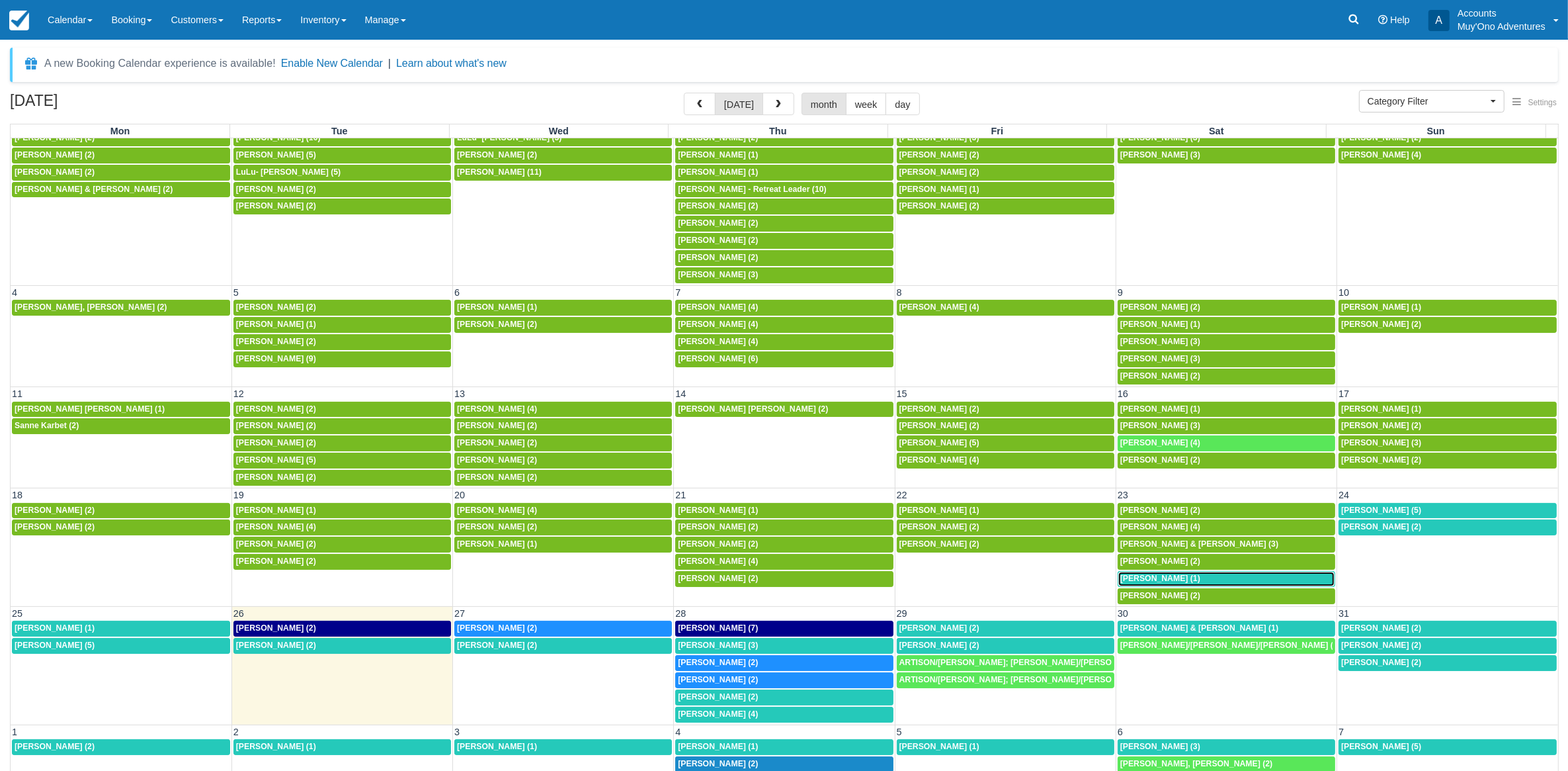
click at [1187, 576] on div "8a [PERSON_NAME] (1)" at bounding box center [1226, 579] width 212 height 10
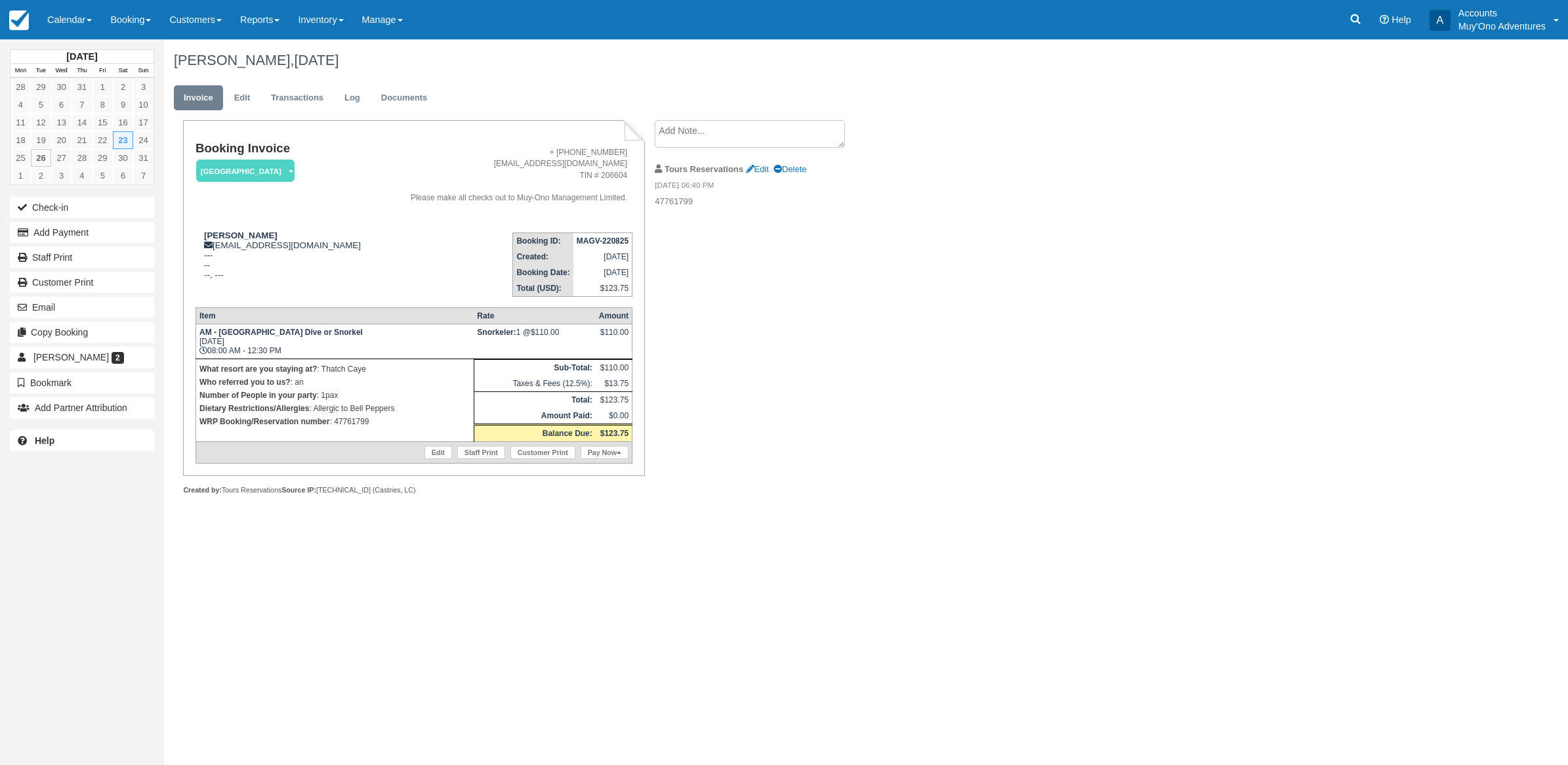
click at [366, 438] on td "What resort are you staying at? : Thatch Caye Who referred you to us? : an Numb…" at bounding box center [334, 400] width 278 height 82
drag, startPoint x: 374, startPoint y: 423, endPoint x: 336, endPoint y: 422, distance: 38.0
click at [336, 422] on p "WRP Booking/Reservation number : 47761799" at bounding box center [335, 422] width 271 height 13
copy p "47761799"
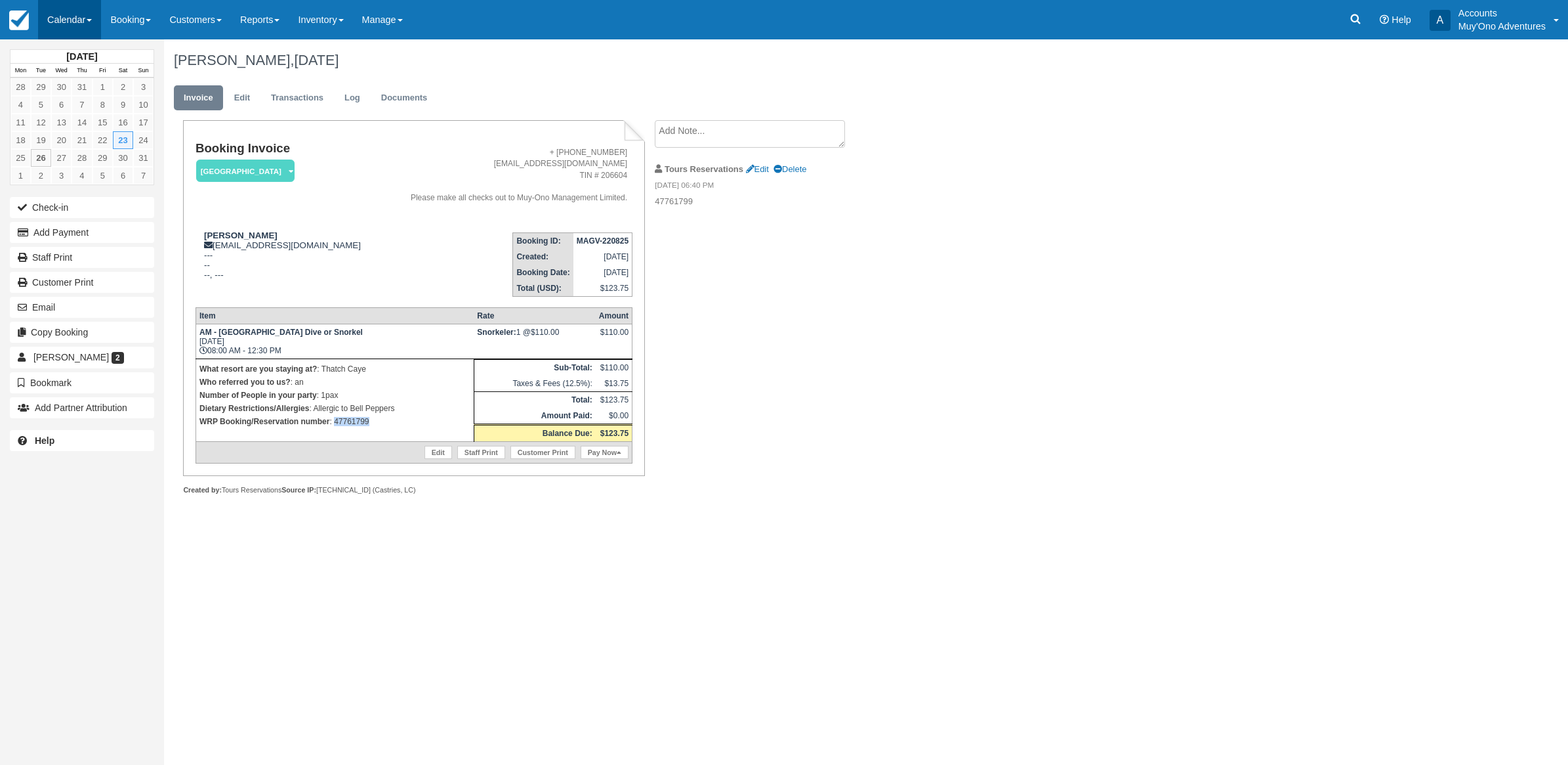
click at [66, 25] on link "Calendar" at bounding box center [69, 19] width 63 height 39
click at [99, 127] on link "Month" at bounding box center [91, 123] width 104 height 27
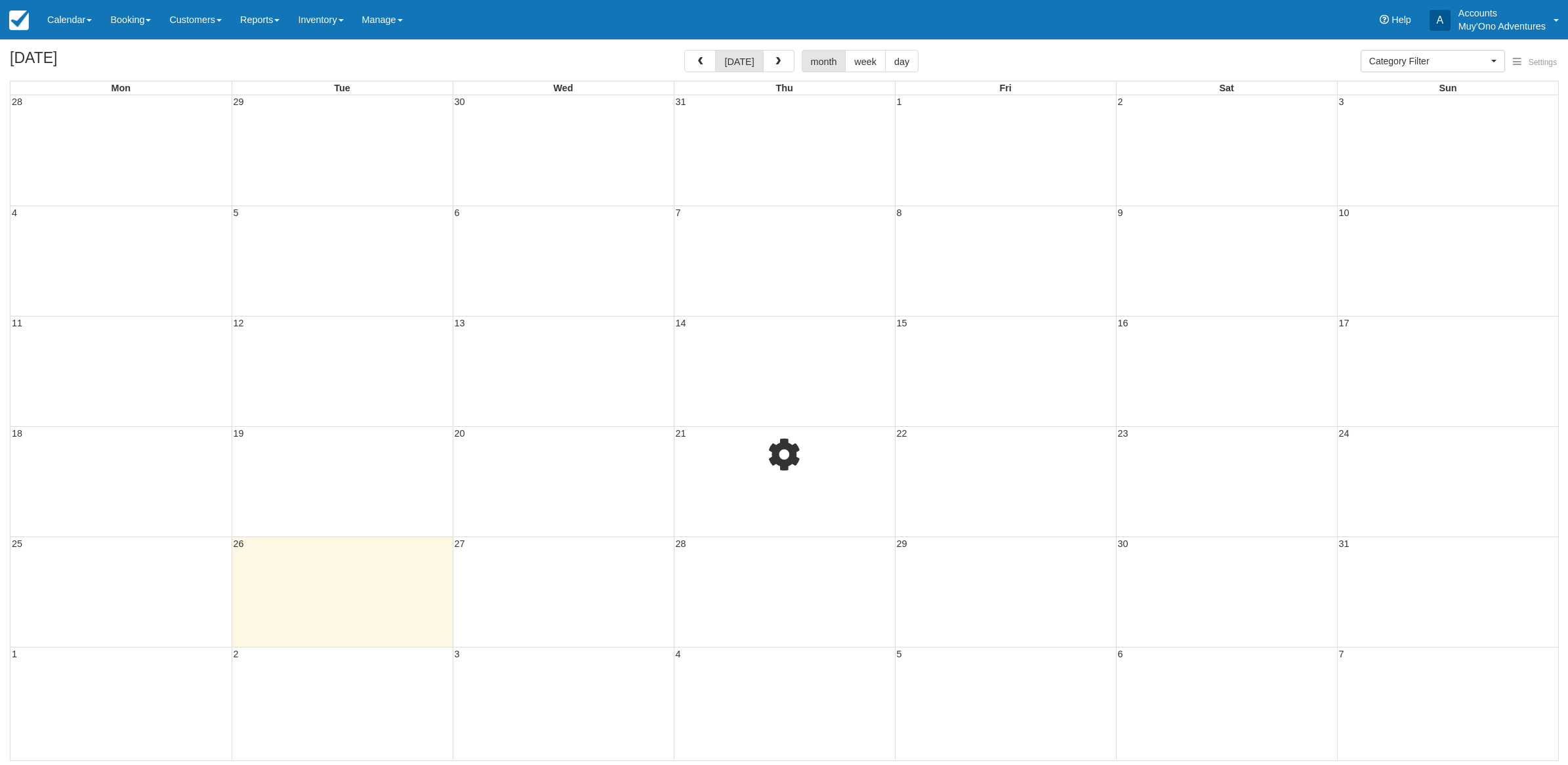
select select
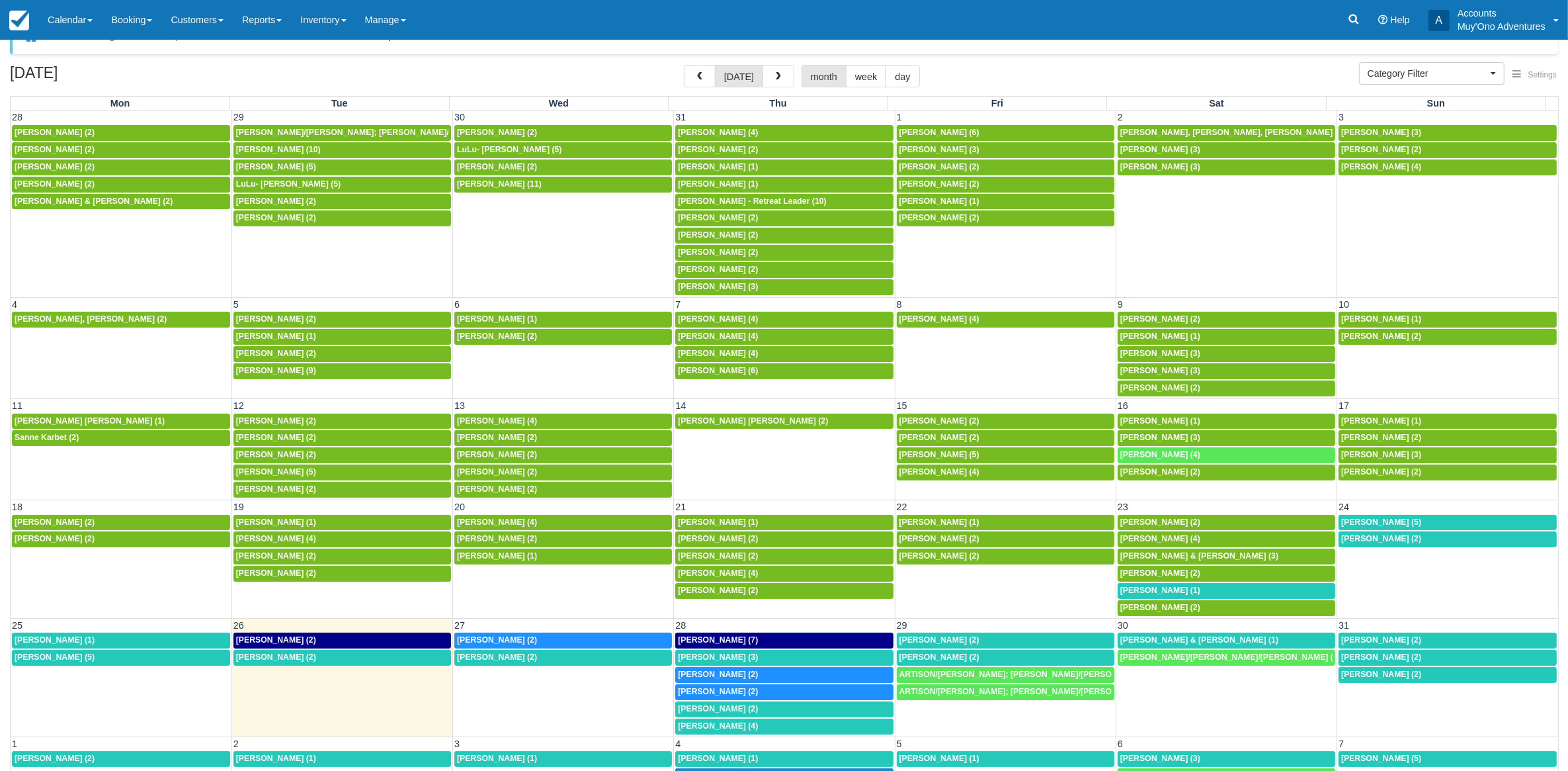
scroll to position [42, 0]
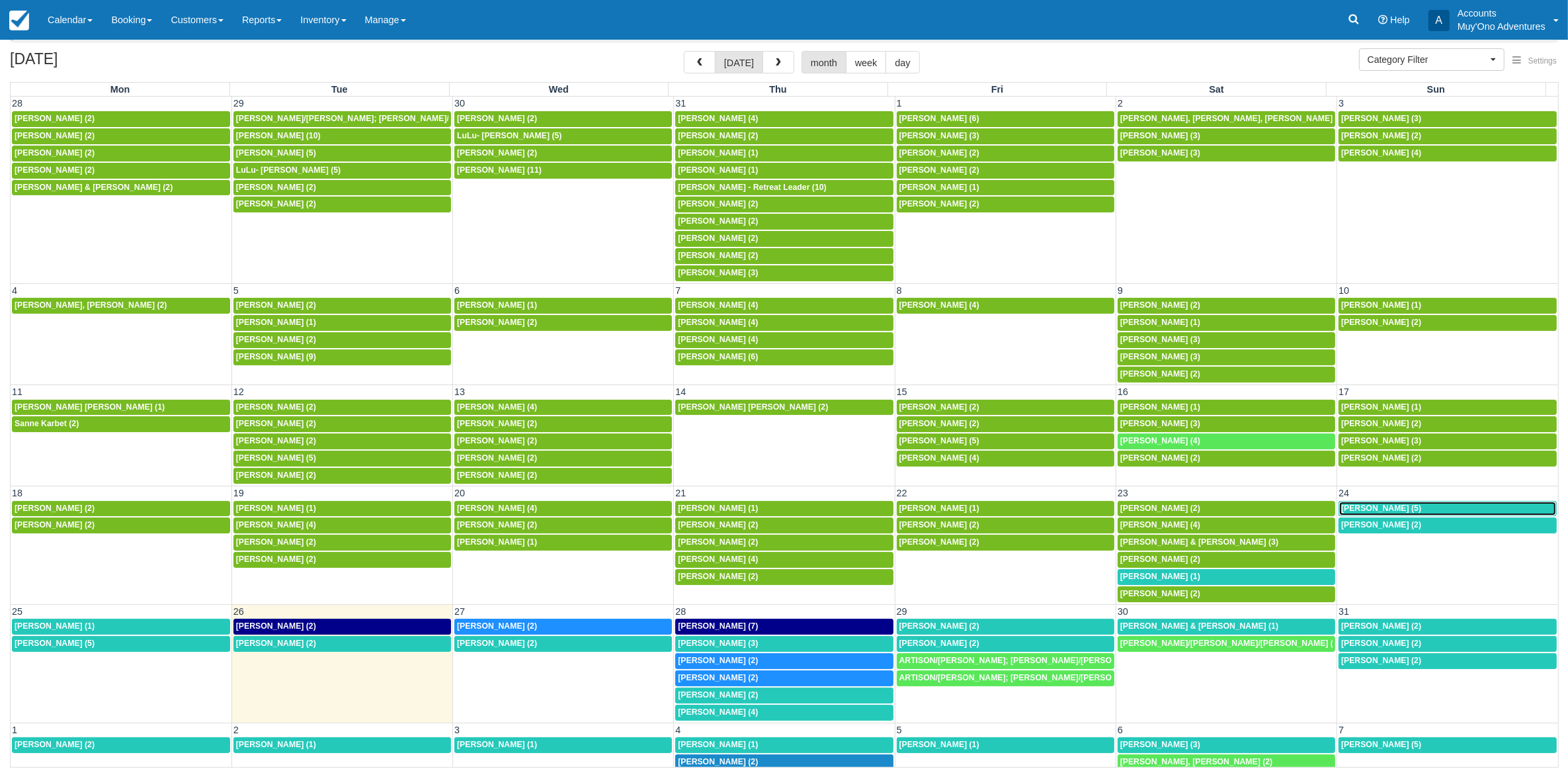
click at [1392, 514] on div "8a Calee Yoe (5)" at bounding box center [1447, 509] width 213 height 10
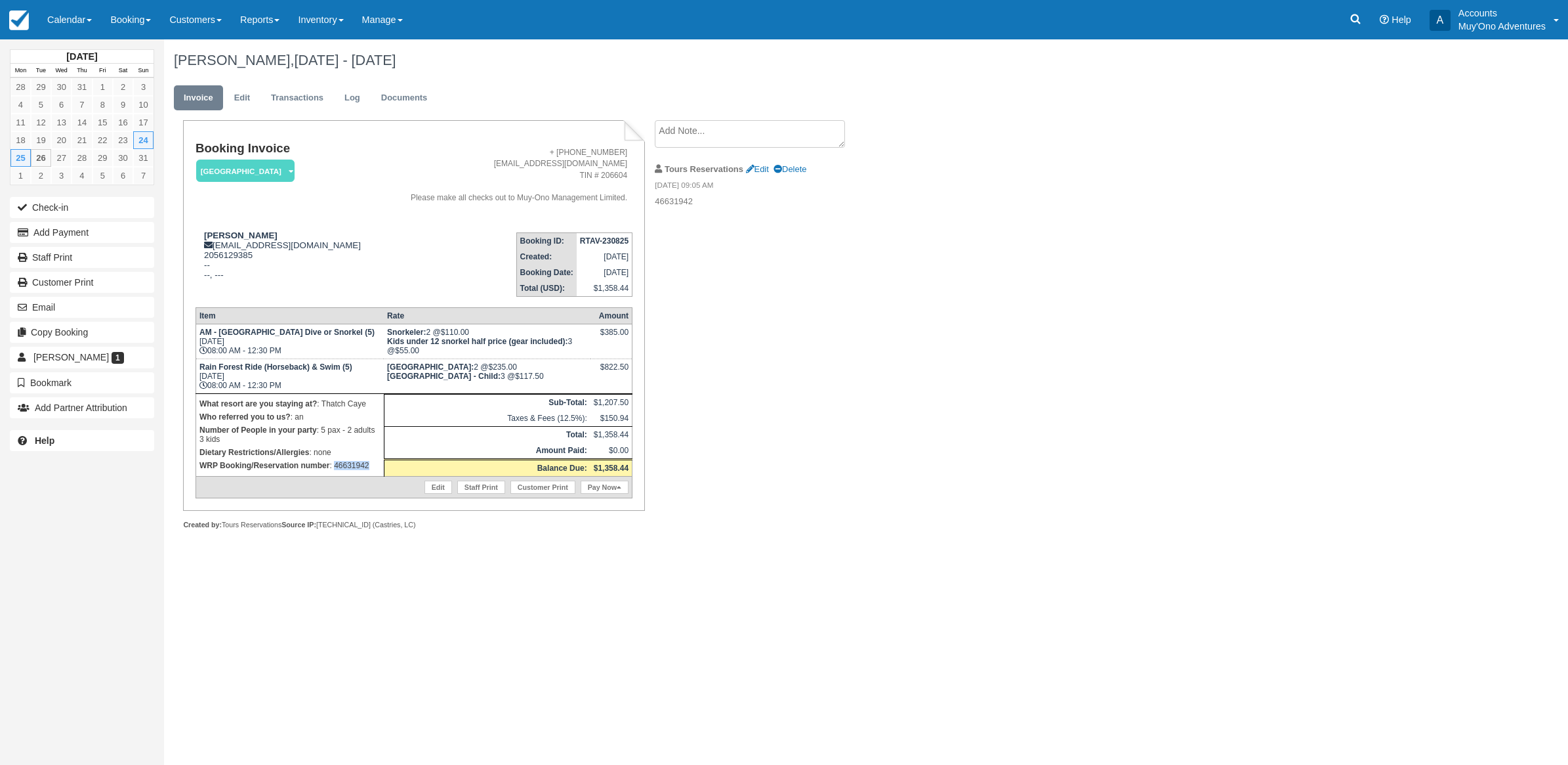
drag, startPoint x: 376, startPoint y: 463, endPoint x: 335, endPoint y: 469, distance: 41.4
click at [335, 469] on p "WRP Booking/Reservation number : 46631942" at bounding box center [290, 466] width 181 height 13
copy p "46631942"
click at [372, 460] on p "WRP Booking/Reservation number : 46631942" at bounding box center [290, 466] width 181 height 13
drag, startPoint x: 372, startPoint y: 460, endPoint x: 336, endPoint y: 471, distance: 37.6
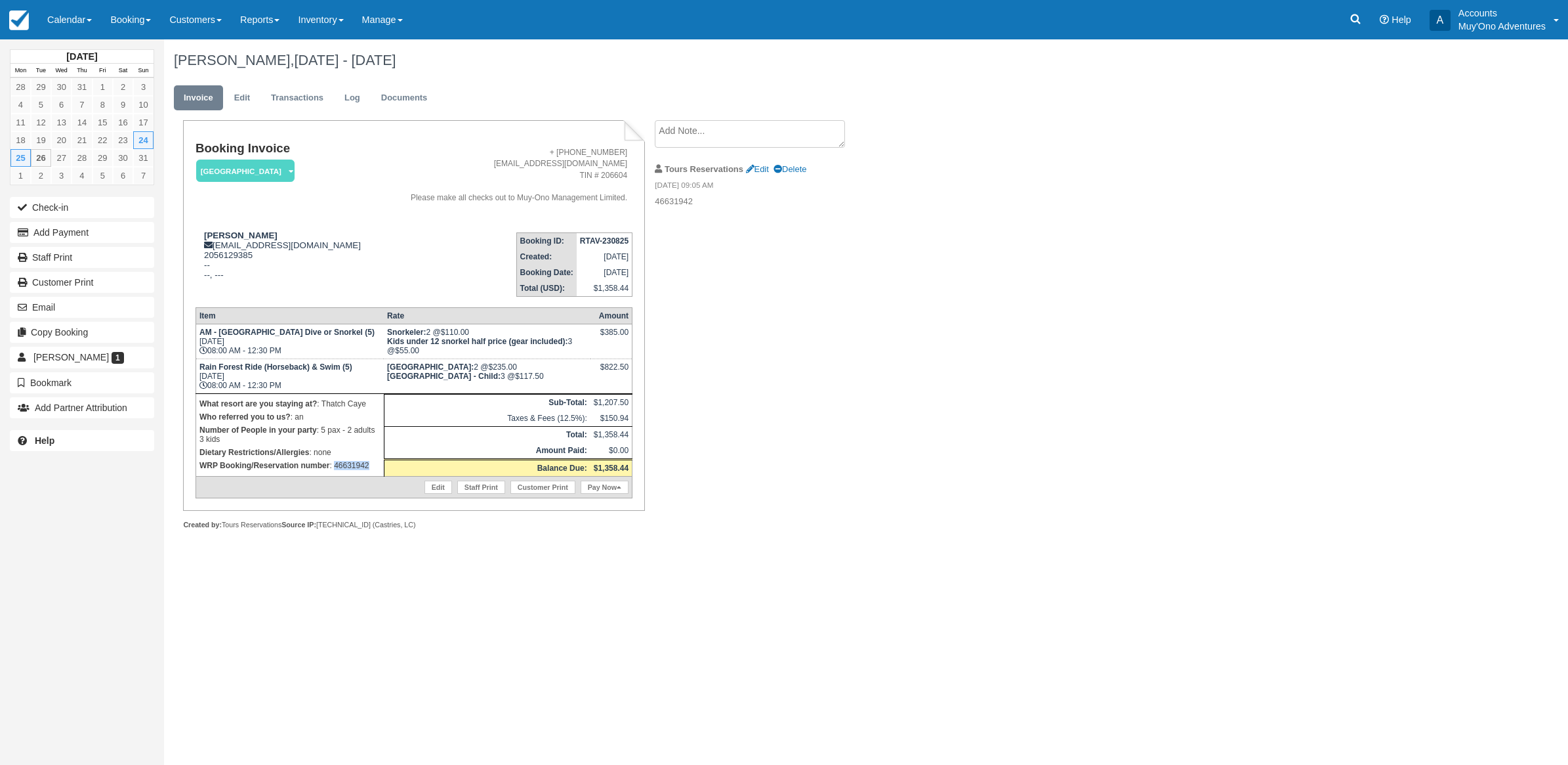
click at [336, 471] on td "What resort are you staying at? : Thatch Caye Who referred you to us? : an Numb…" at bounding box center [290, 434] width 189 height 82
copy p "46631942"
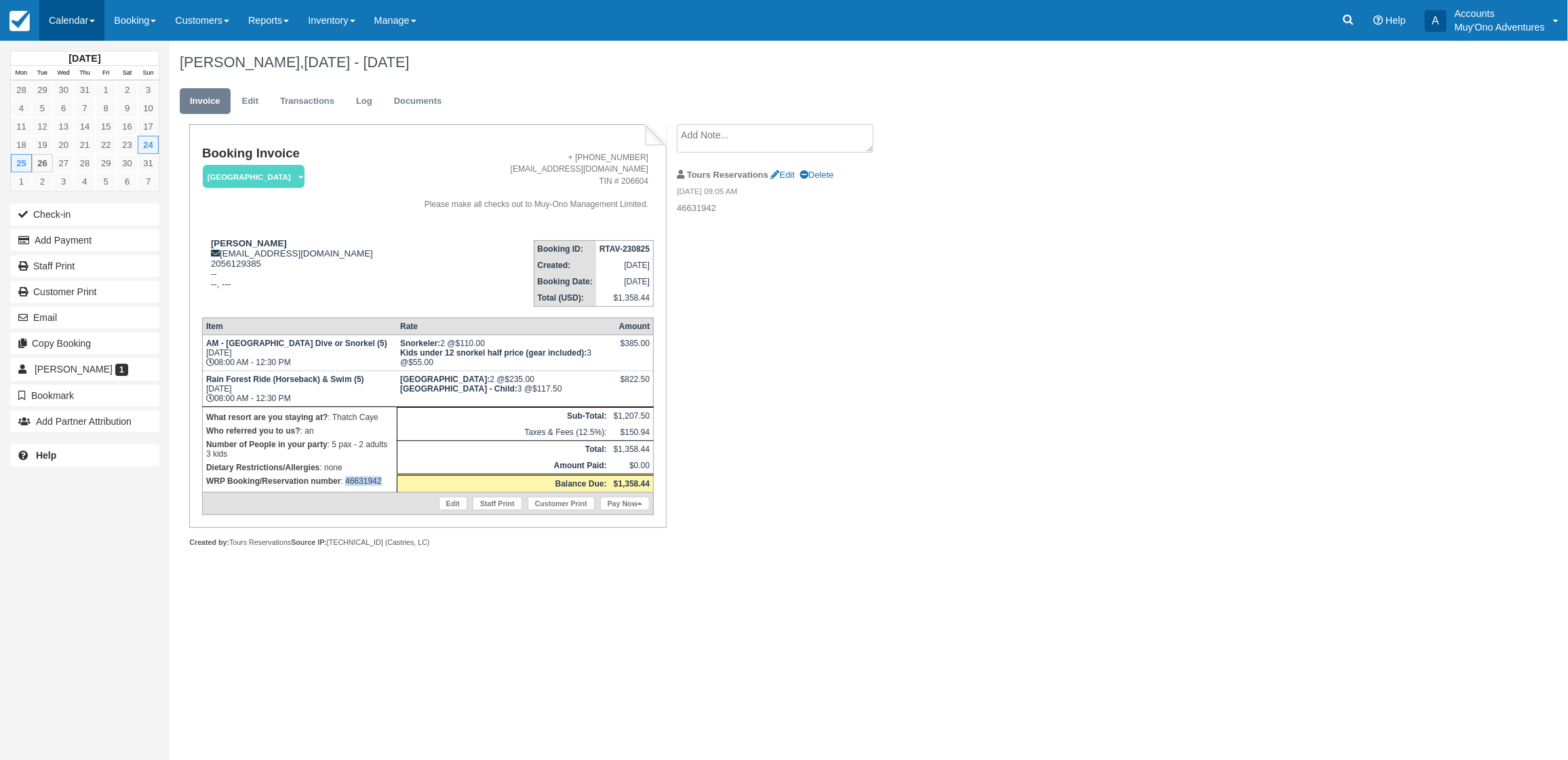
click at [68, 8] on link "Calendar" at bounding box center [71, 20] width 65 height 41
click at [74, 120] on link "Month" at bounding box center [94, 127] width 107 height 28
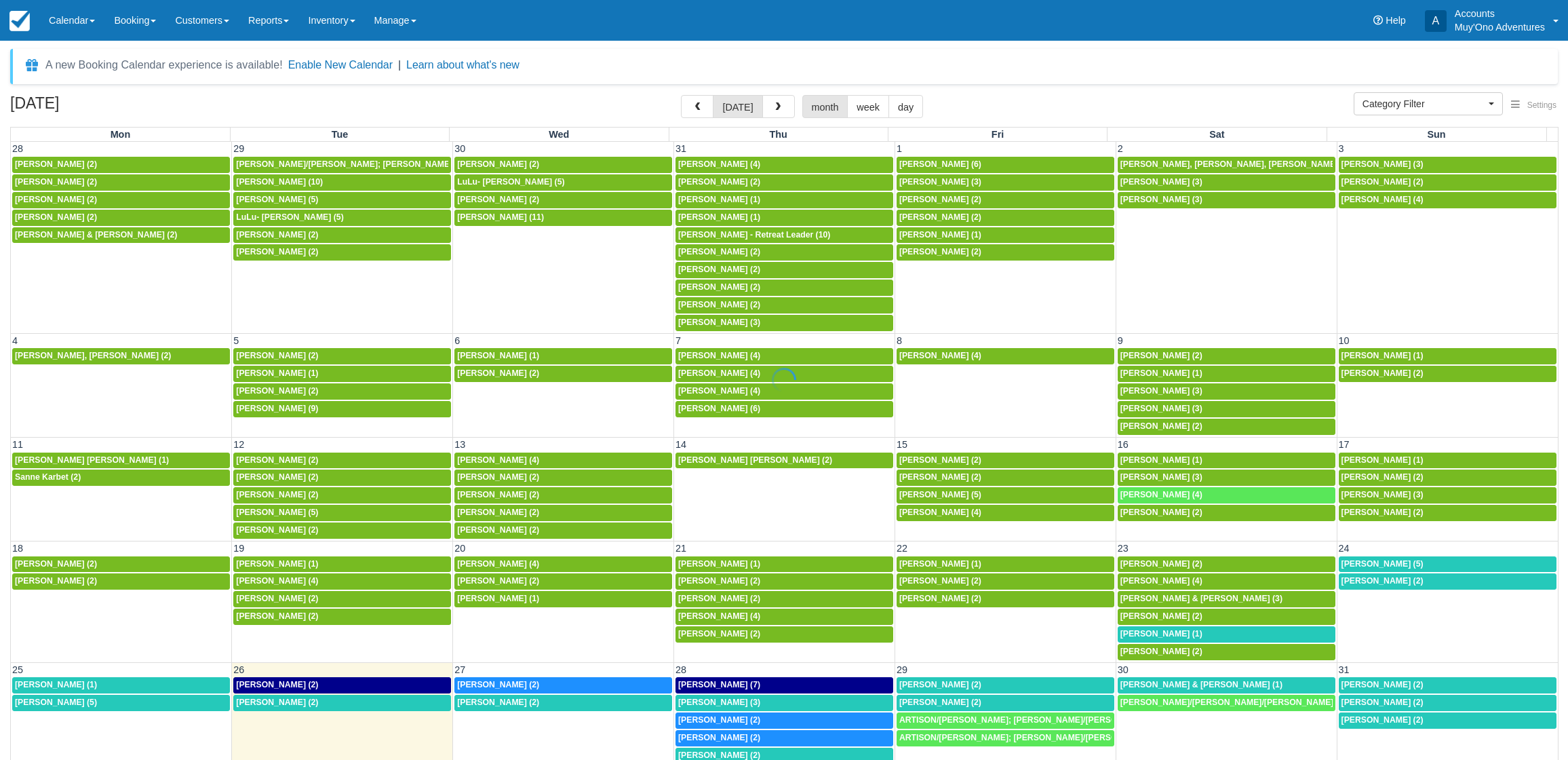
select select
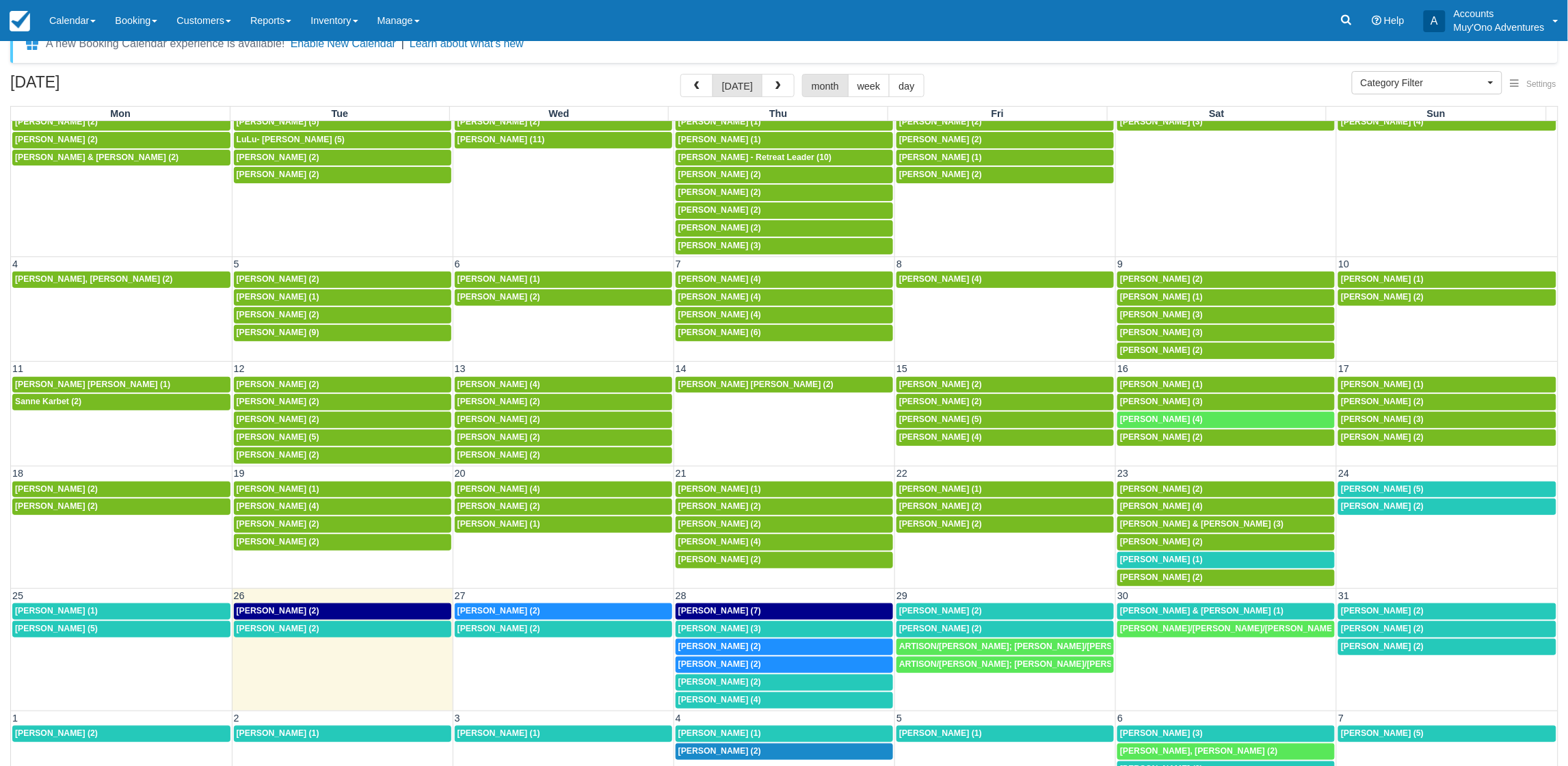
scroll to position [43, 0]
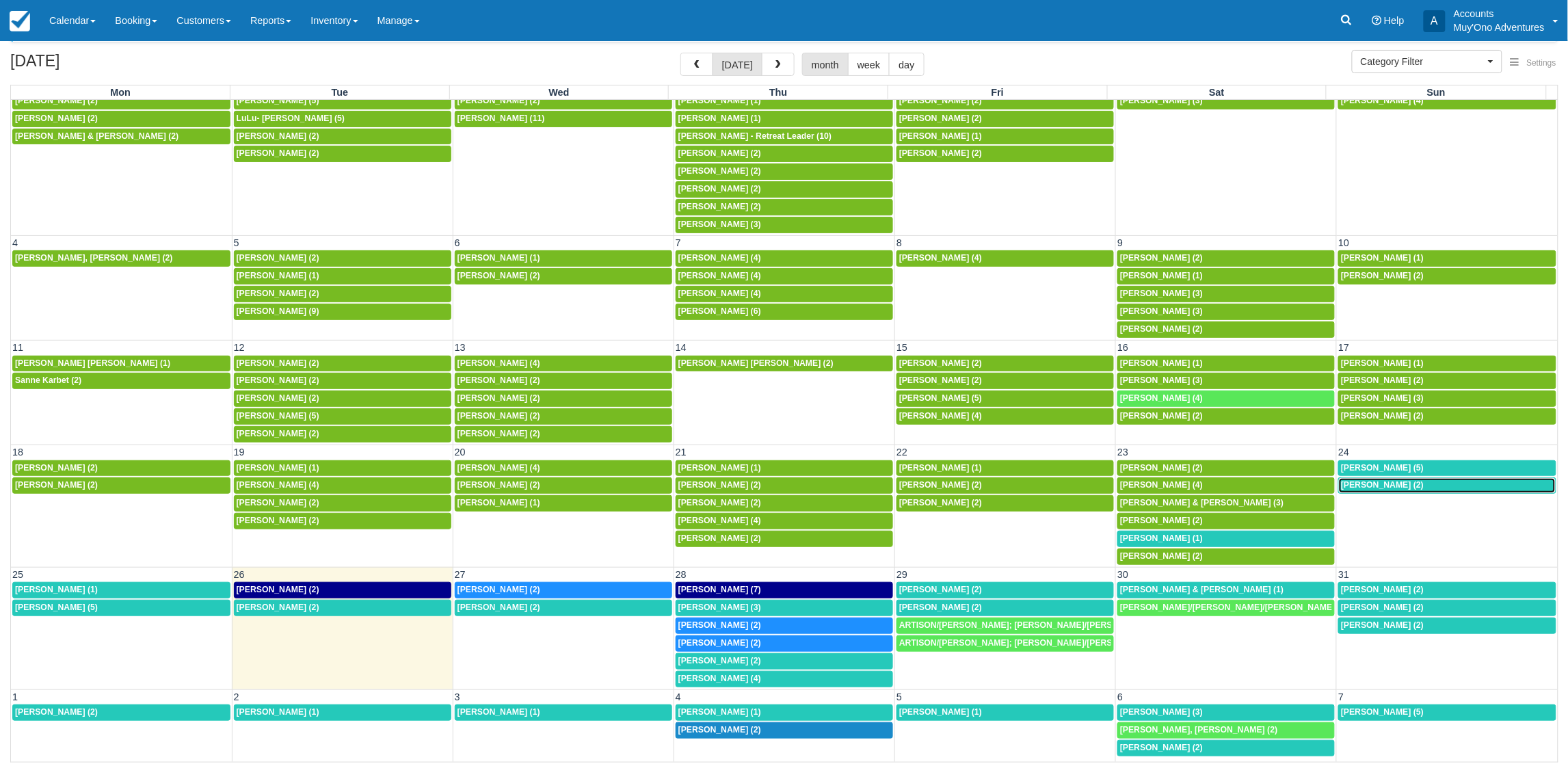
click at [1389, 484] on span "[PERSON_NAME] (2)" at bounding box center [1382, 484] width 83 height 9
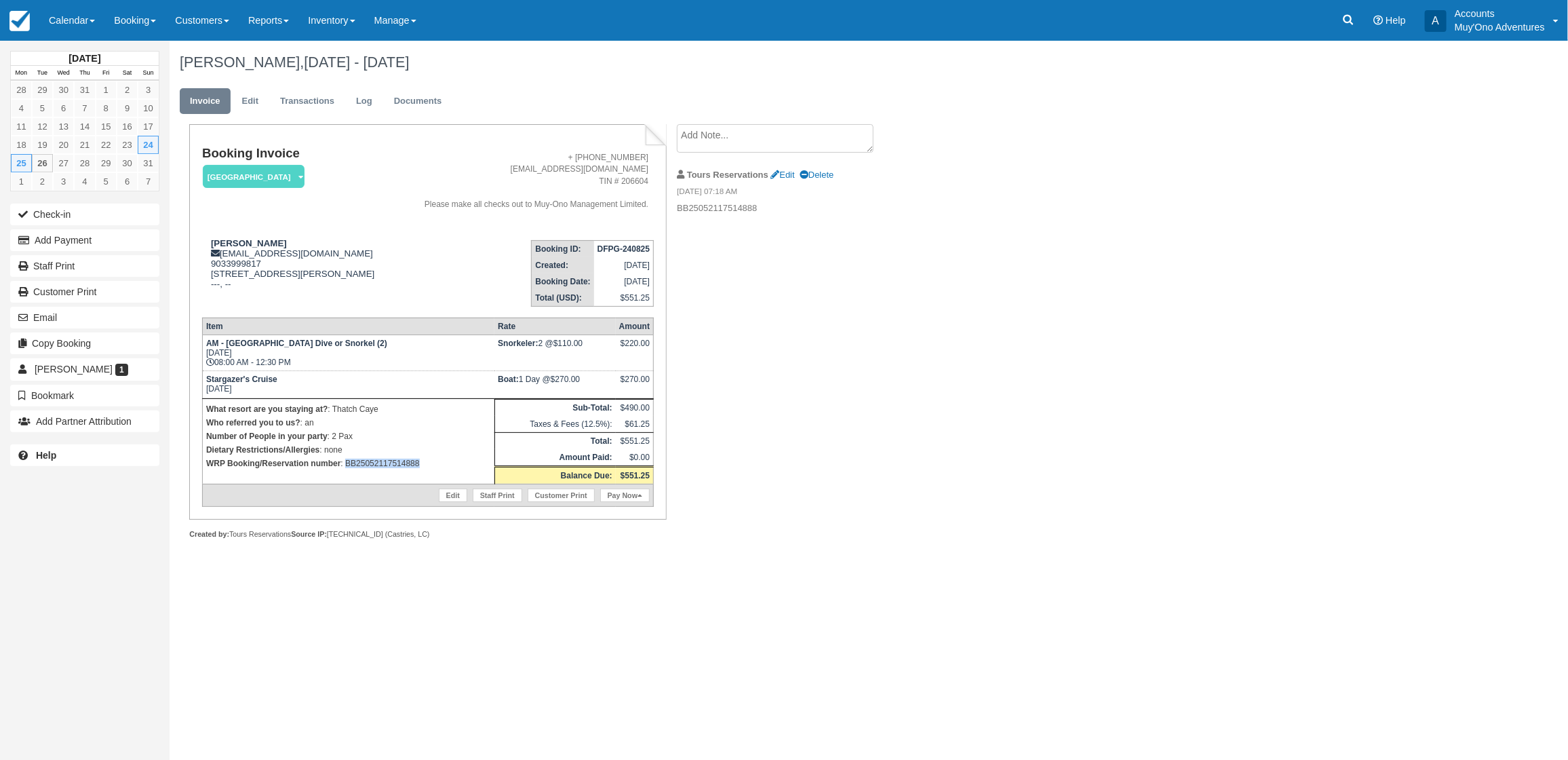
drag, startPoint x: 436, startPoint y: 491, endPoint x: 347, endPoint y: 491, distance: 89.0
click at [347, 484] on td "What resort are you staying at? : Thatch Caye Who referred you to us? : an Numb…" at bounding box center [348, 441] width 292 height 85
copy p "BB25052117514888"
click at [1362, 140] on div "[DATE] Mon Tue Wed Thu Fri Sat Sun 28 29 30 31 1 2 3 4 5 6 7 8 9 10 11 12 13 14…" at bounding box center [784, 400] width 1568 height 719
drag, startPoint x: 463, startPoint y: 493, endPoint x: 419, endPoint y: 489, distance: 44.2
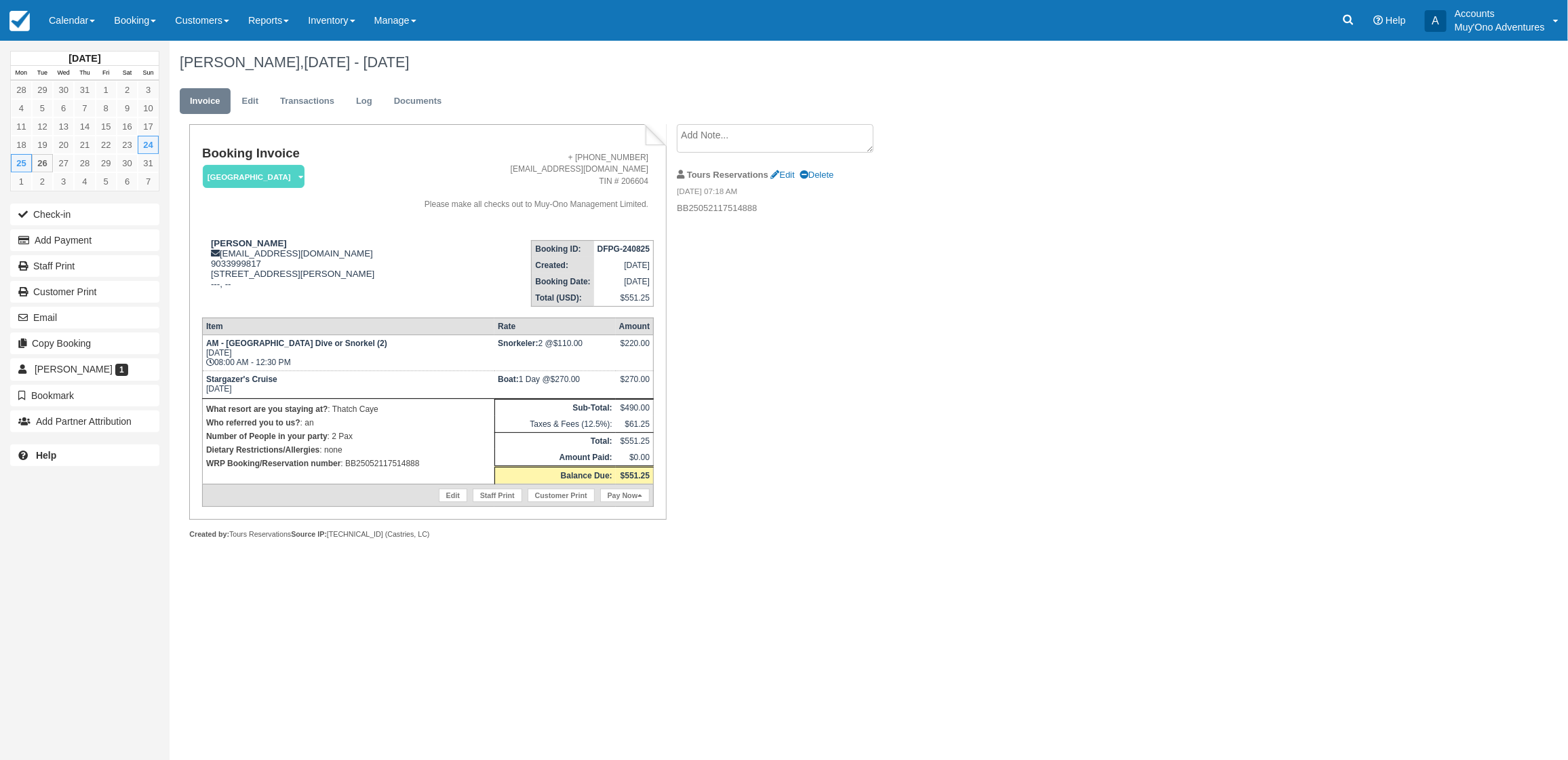
click at [419, 484] on td "What resort are you staying at? : Thatch Caye Who referred you to us? : an Numb…" at bounding box center [348, 441] width 292 height 85
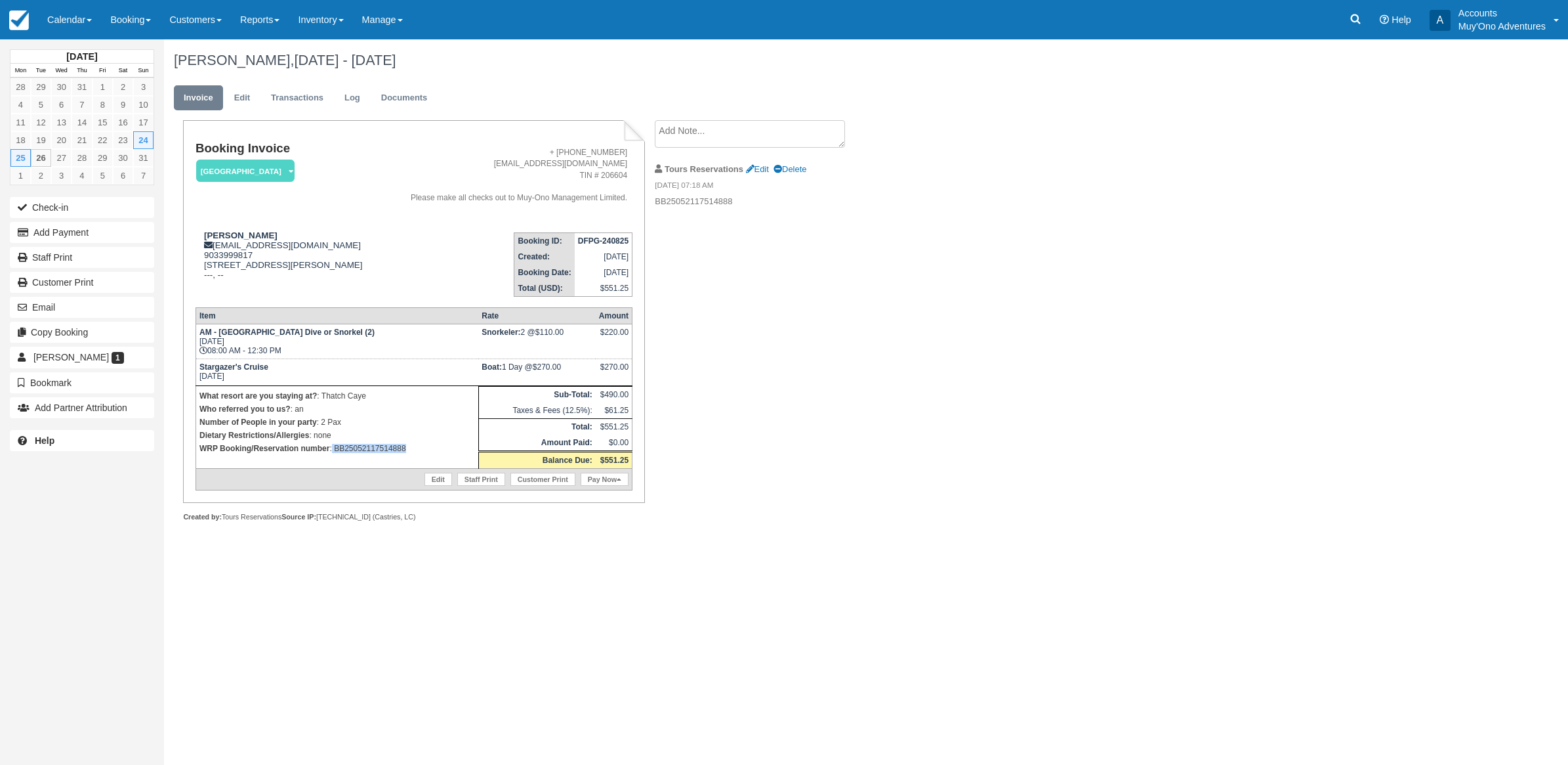
drag, startPoint x: 420, startPoint y: 480, endPoint x: 332, endPoint y: 486, distance: 88.2
click at [332, 468] on td "What resort are you staying at? : Thatch Caye Who referred you to us? : an Numb…" at bounding box center [336, 426] width 283 height 82
copy p "BB25052117514888"
click at [895, 463] on div "[PERSON_NAME], [DATE] - [DATE] Invoice Edit Transactions Log Documents Booking …" at bounding box center [752, 295] width 1177 height 512
drag, startPoint x: 414, startPoint y: 469, endPoint x: 333, endPoint y: 472, distance: 81.1
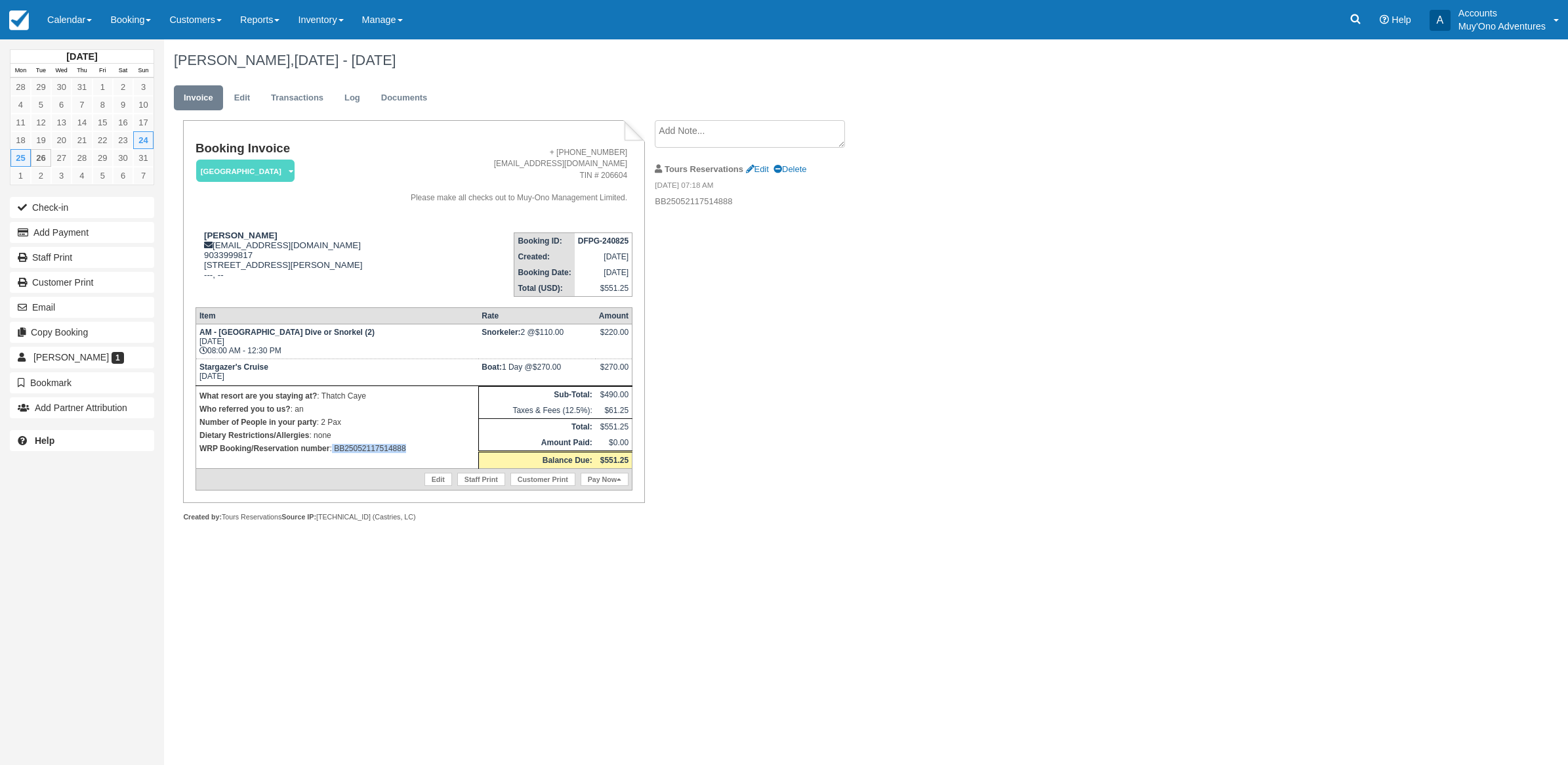
click at [333, 455] on p "WRP Booking/Reservation number : BB25052117514888" at bounding box center [337, 449] width 275 height 13
click at [878, 395] on div "Booking Invoice [GEOGRAPHIC_DATA]   Pending HOLD Deposit Paid Cancelled Void Mu…" at bounding box center [525, 335] width 722 height 430
